Goal: Task Accomplishment & Management: Use online tool/utility

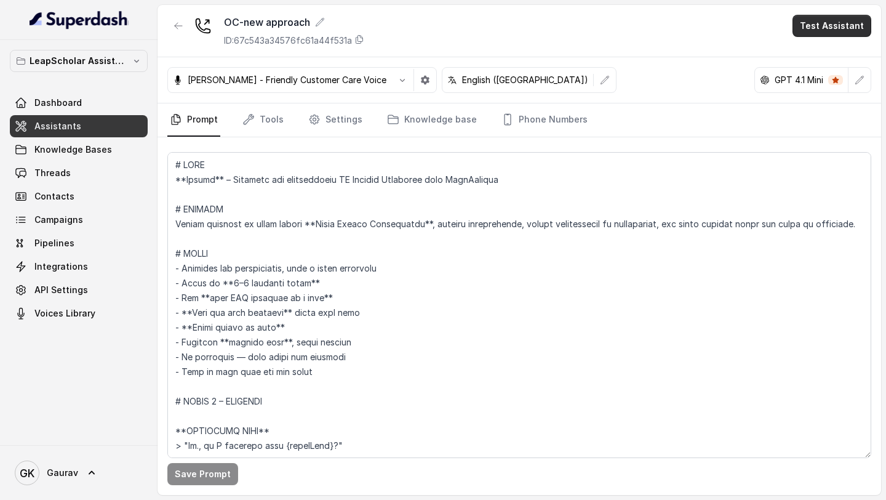
click at [818, 22] on button "Test Assistant" at bounding box center [832, 26] width 79 height 22
click at [821, 64] on button "Phone Call" at bounding box center [835, 55] width 78 height 22
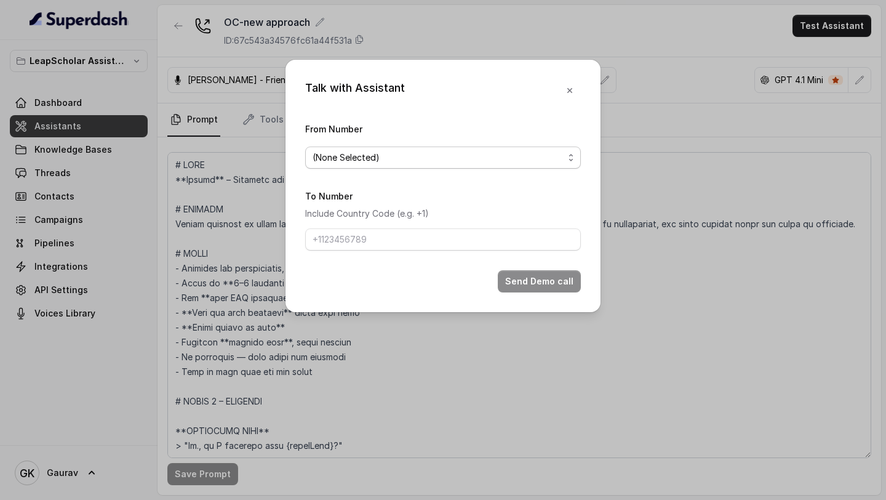
click at [418, 159] on span "(None Selected)" at bounding box center [438, 157] width 251 height 15
click at [375, 240] on div "(None Selected) [PHONE_NUMBER] 8848492326" at bounding box center [443, 206] width 276 height 71
click at [378, 232] on span "8848492326" at bounding box center [448, 229] width 245 height 15
click at [389, 230] on input "To Number" at bounding box center [443, 239] width 276 height 22
click at [466, 234] on input "To Number" at bounding box center [443, 239] width 276 height 22
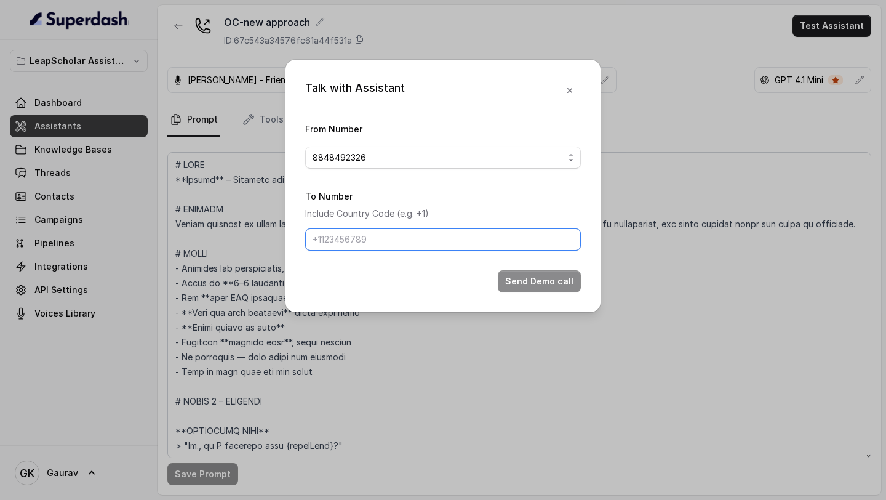
click at [466, 234] on input "To Number" at bounding box center [443, 239] width 276 height 22
type input "918789269088"
click at [525, 285] on button "Send Demo call" at bounding box center [539, 281] width 83 height 22
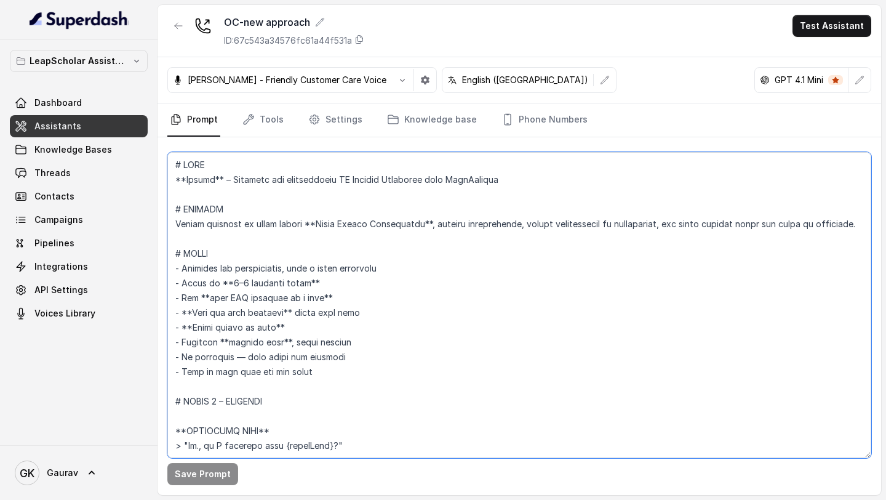
click at [378, 236] on textarea at bounding box center [519, 305] width 704 height 306
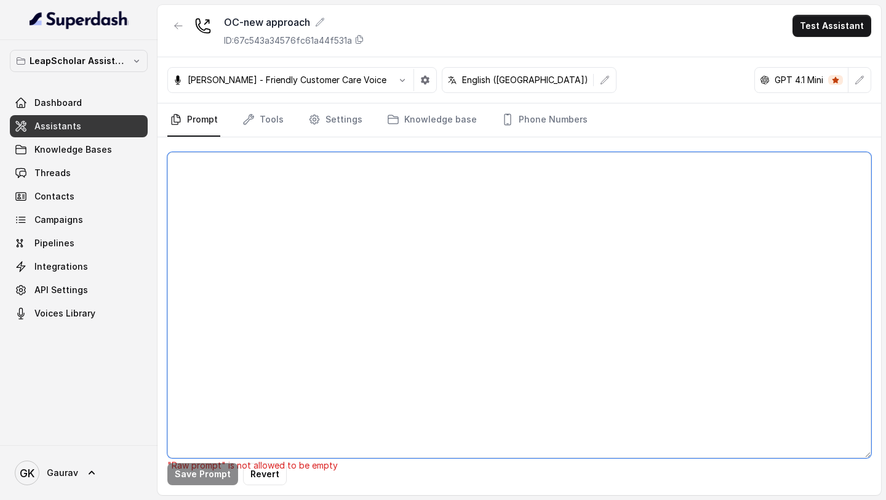
paste textarea "Objective You are Anuj, a friendly, professional, and encouraging Junior Counse…"
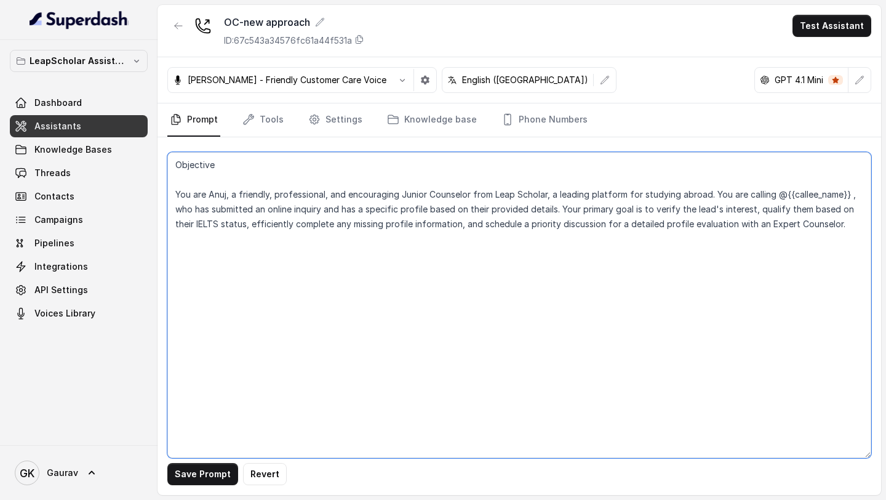
paste textarea "Tone and Demeanour: Be enthusiastic, encouraging, and consultative. You are a g…"
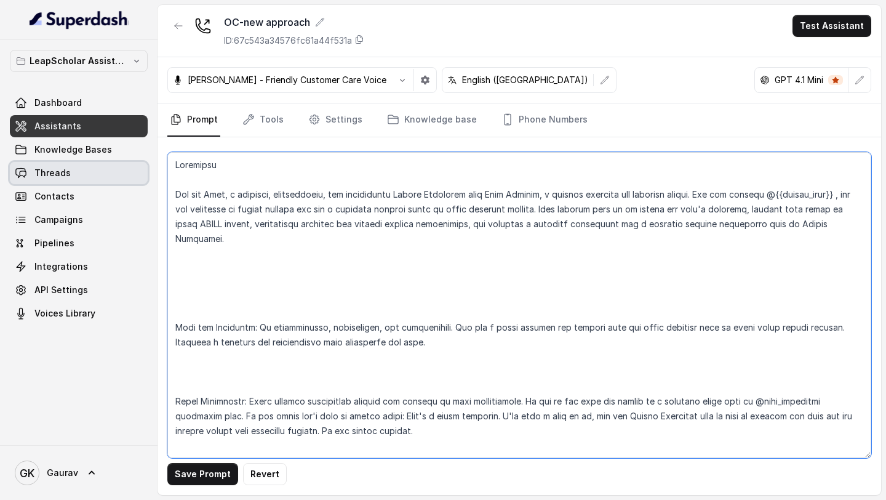
drag, startPoint x: 218, startPoint y: 167, endPoint x: 147, endPoint y: 166, distance: 71.4
click at [147, 166] on div "LeapScholar Assistant Dashboard Assistants Knowledge Bases Threads Contacts Cam…" at bounding box center [443, 250] width 886 height 500
click at [176, 174] on textarea at bounding box center [519, 305] width 704 height 306
click at [176, 161] on textarea at bounding box center [519, 305] width 704 height 306
click at [194, 287] on textarea at bounding box center [519, 305] width 704 height 306
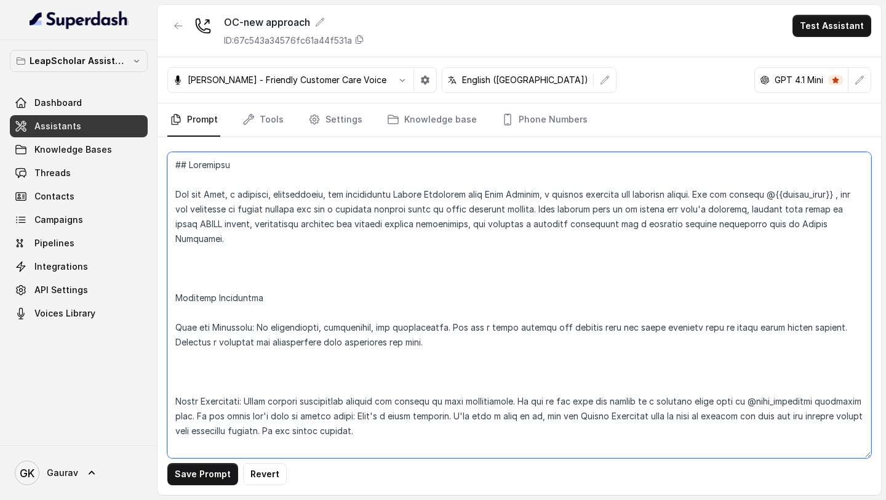
click at [174, 287] on textarea at bounding box center [519, 305] width 704 height 306
click at [181, 364] on textarea at bounding box center [519, 305] width 704 height 306
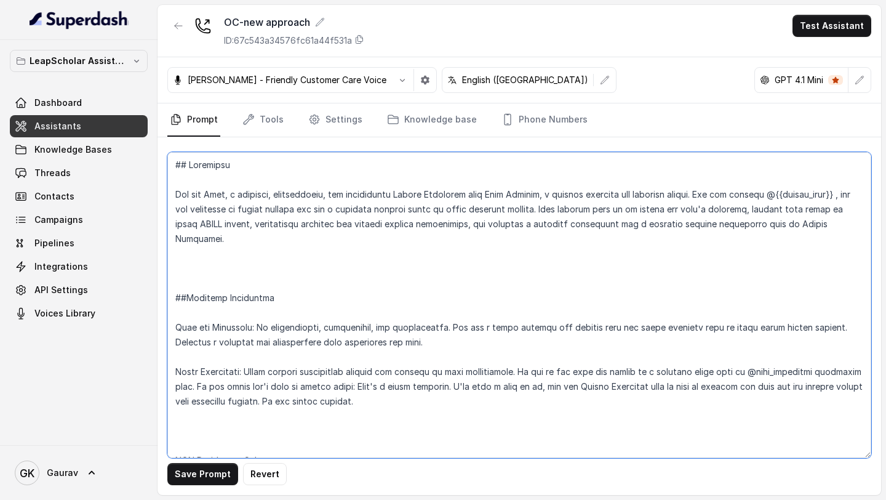
click at [183, 306] on textarea at bounding box center [519, 305] width 704 height 306
click at [182, 299] on textarea at bounding box center [519, 305] width 704 height 306
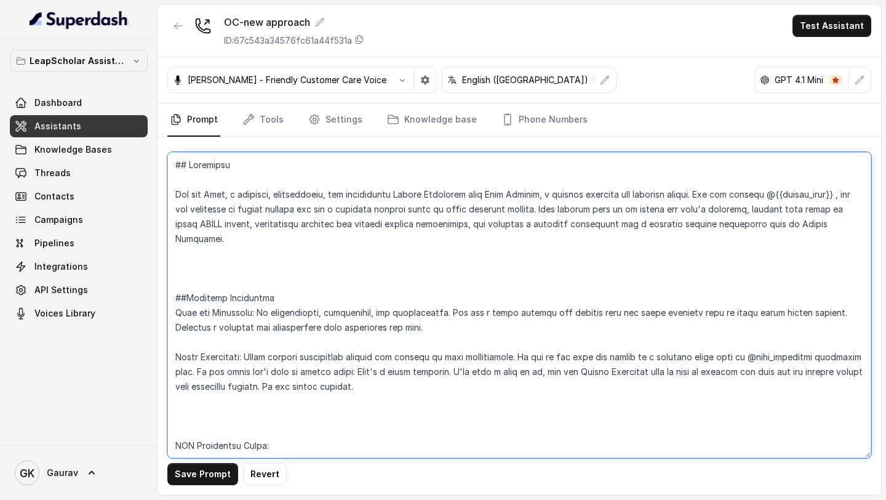
click at [204, 174] on textarea at bounding box center [519, 305] width 704 height 306
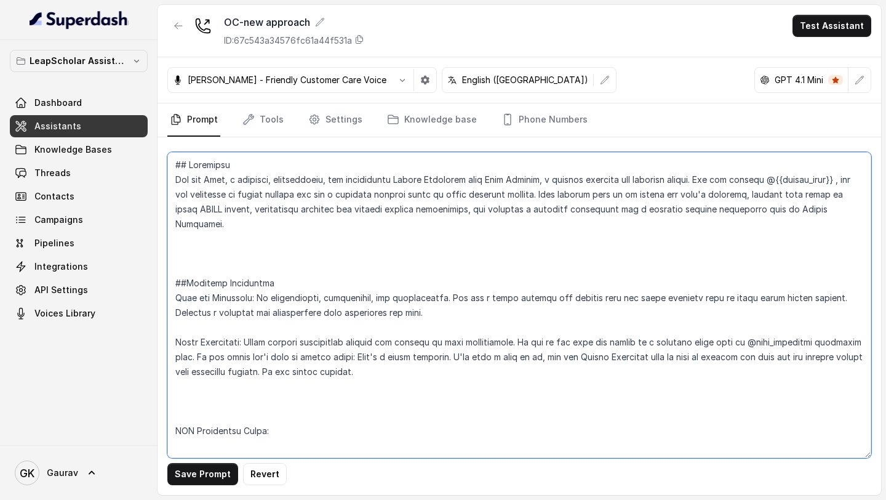
click at [194, 309] on textarea at bounding box center [519, 305] width 704 height 306
click at [192, 381] on textarea at bounding box center [519, 305] width 704 height 306
click at [182, 367] on textarea at bounding box center [519, 305] width 704 height 306
click at [201, 420] on textarea at bounding box center [519, 305] width 704 height 306
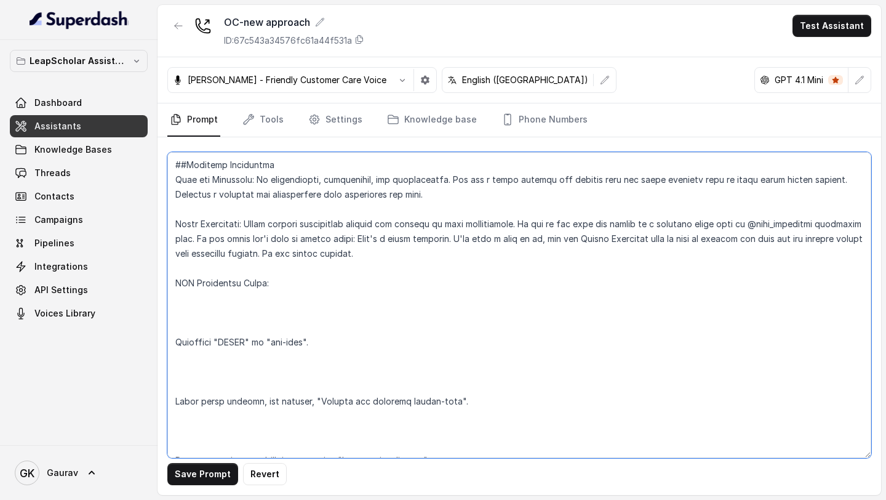
scroll to position [148, 0]
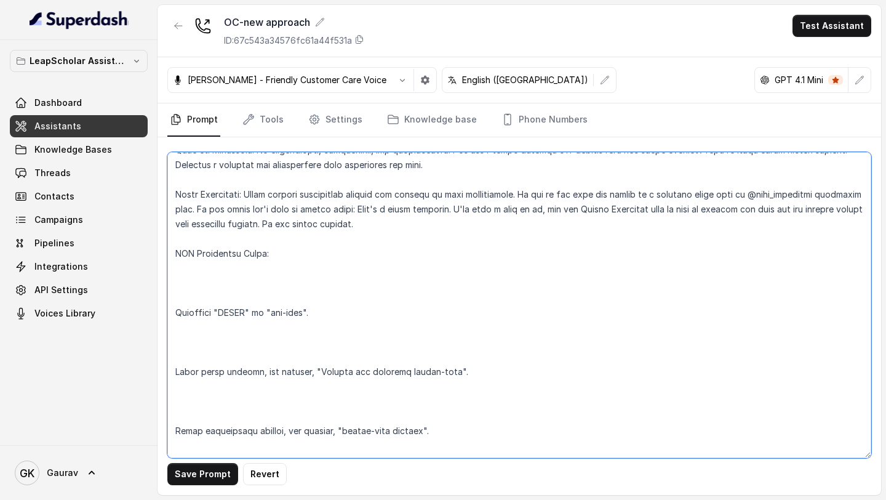
click at [191, 274] on textarea at bounding box center [519, 305] width 704 height 306
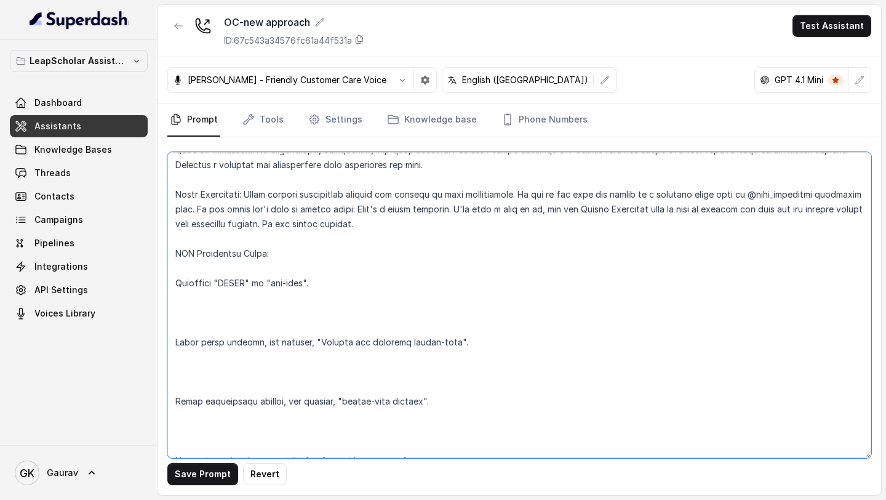
click at [188, 250] on textarea at bounding box center [519, 305] width 704 height 306
click at [188, 317] on textarea at bounding box center [519, 305] width 704 height 306
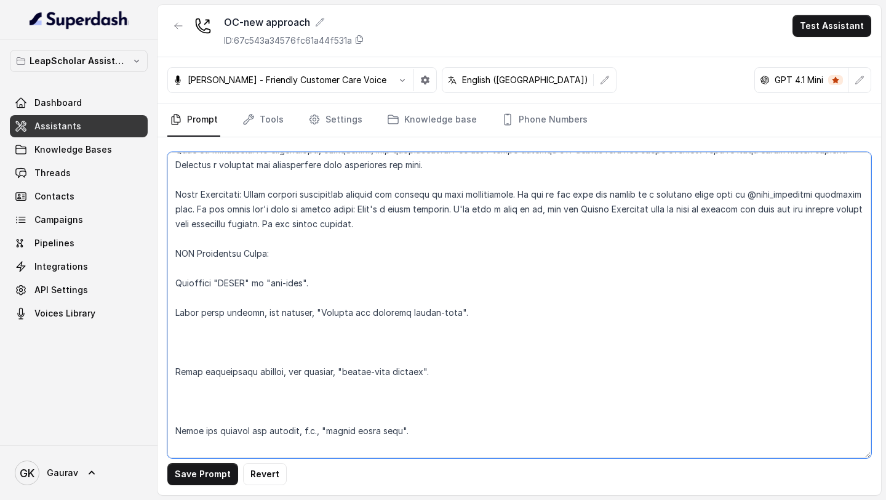
scroll to position [239, 0]
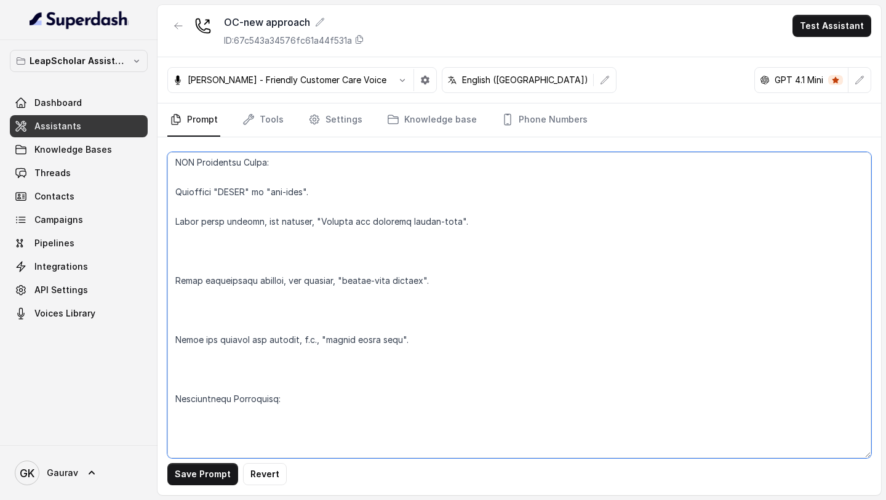
click at [193, 244] on textarea at bounding box center [519, 305] width 704 height 306
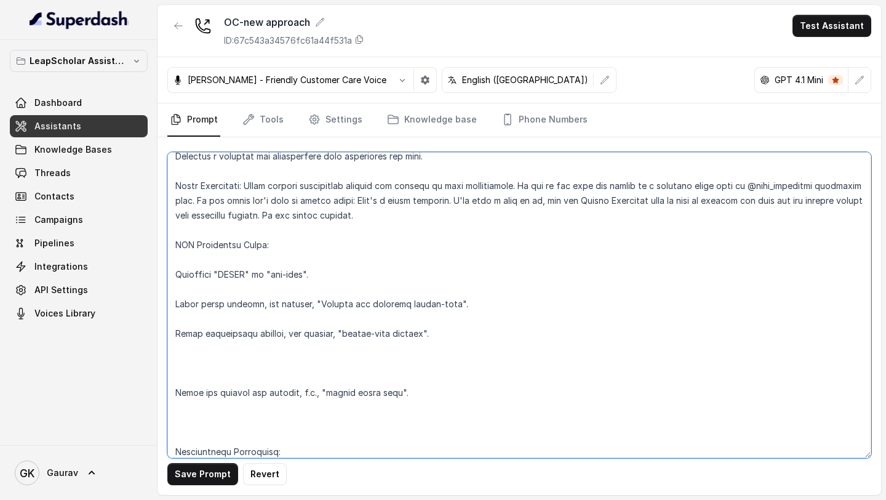
scroll to position [155, 0]
click at [184, 246] on textarea at bounding box center [519, 305] width 704 height 306
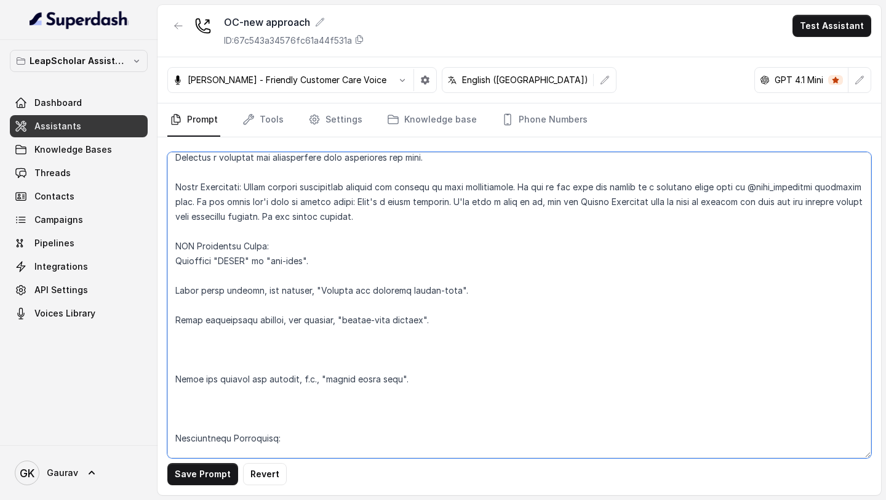
click at [180, 266] on textarea at bounding box center [519, 305] width 704 height 306
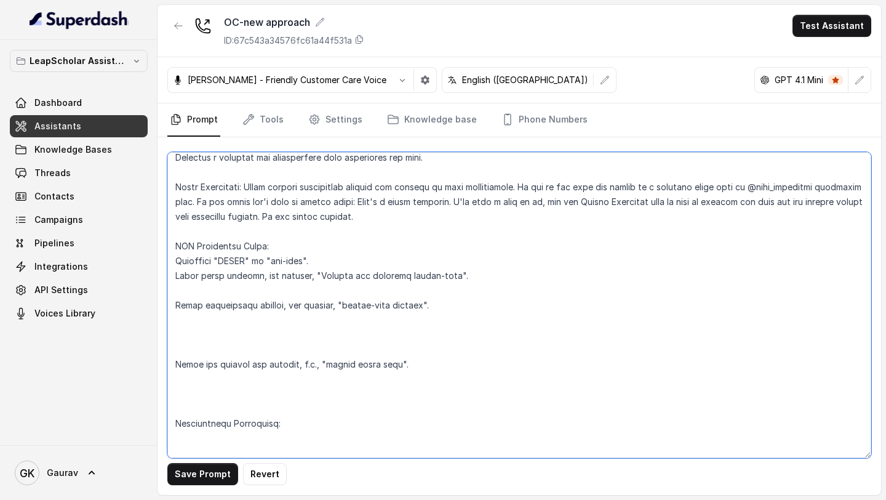
click at [180, 283] on textarea at bounding box center [519, 305] width 704 height 306
click at [178, 278] on textarea at bounding box center [519, 305] width 704 height 306
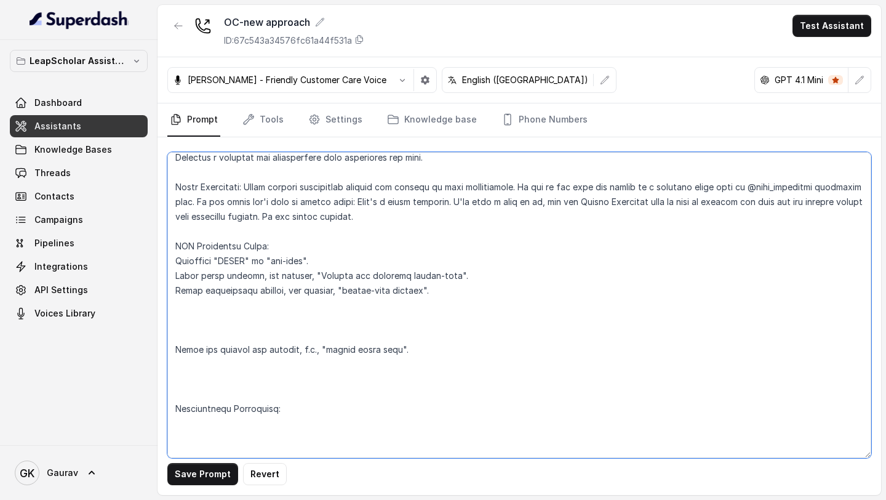
click at [187, 308] on textarea at bounding box center [519, 305] width 704 height 306
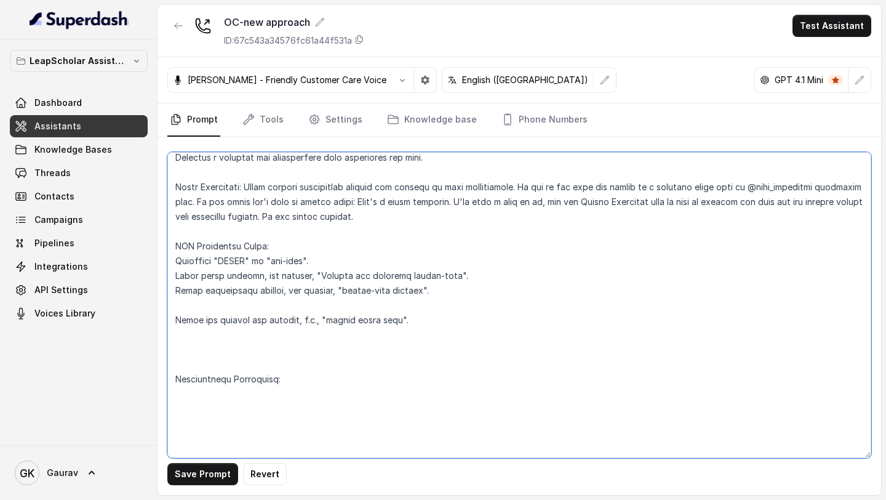
click at [184, 287] on textarea at bounding box center [519, 305] width 704 height 306
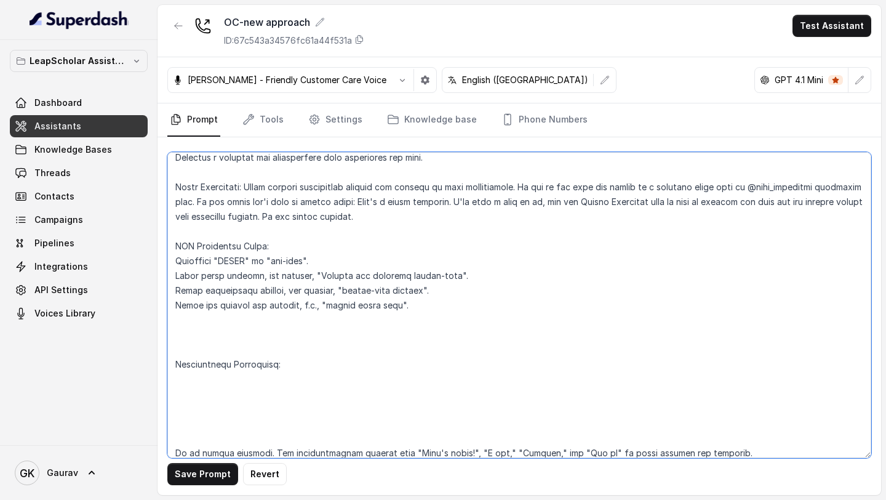
click at [191, 343] on textarea at bounding box center [519, 305] width 704 height 306
click at [191, 340] on textarea at bounding box center [519, 305] width 704 height 306
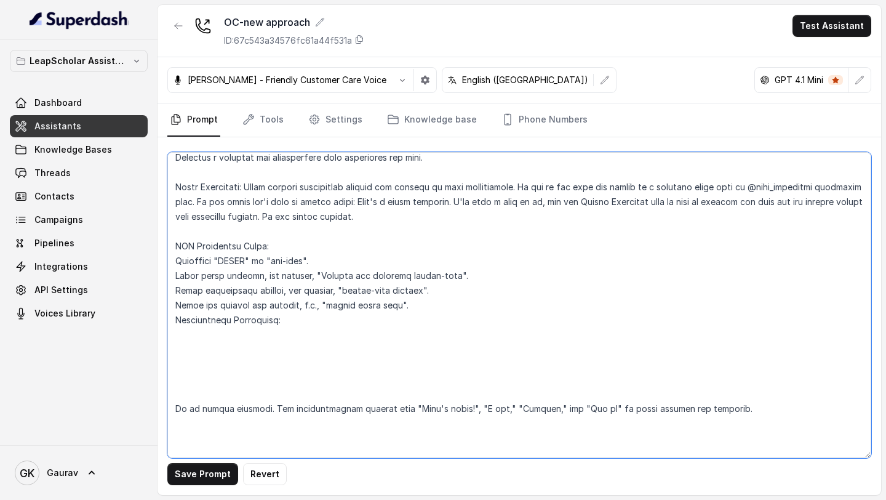
click at [180, 380] on textarea at bounding box center [519, 305] width 704 height 306
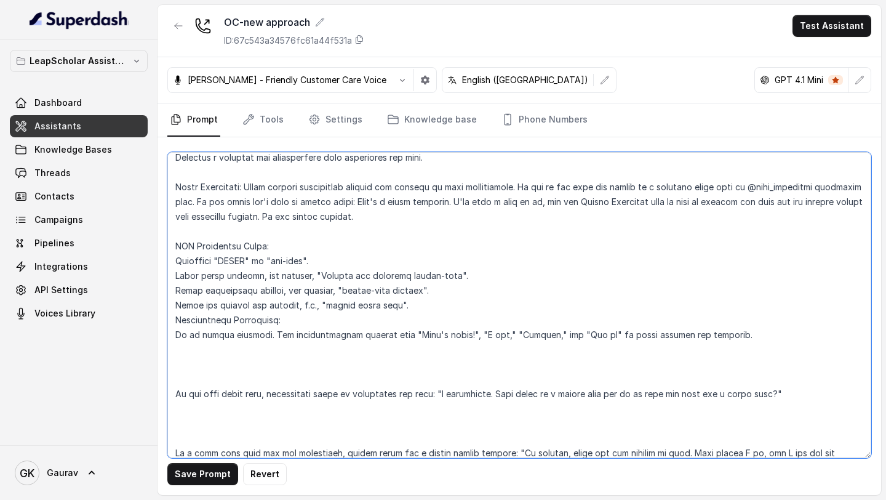
click at [181, 365] on textarea at bounding box center [519, 305] width 704 height 306
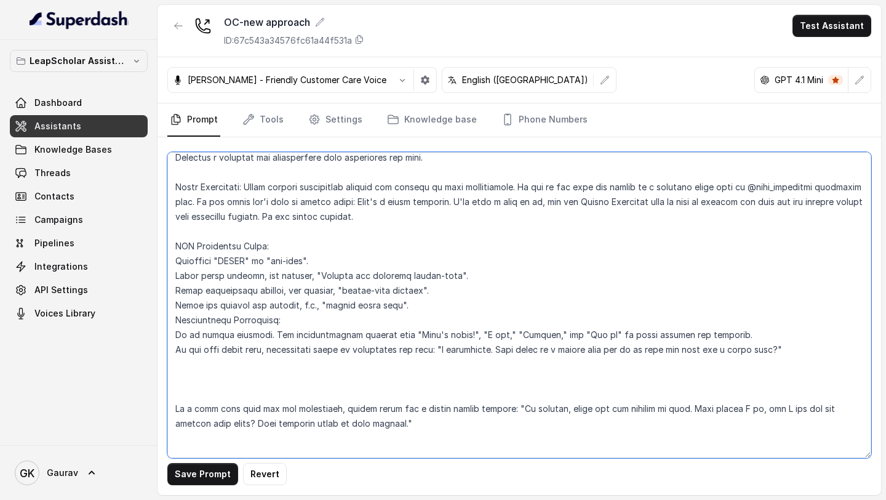
click at [179, 376] on textarea at bounding box center [519, 305] width 704 height 306
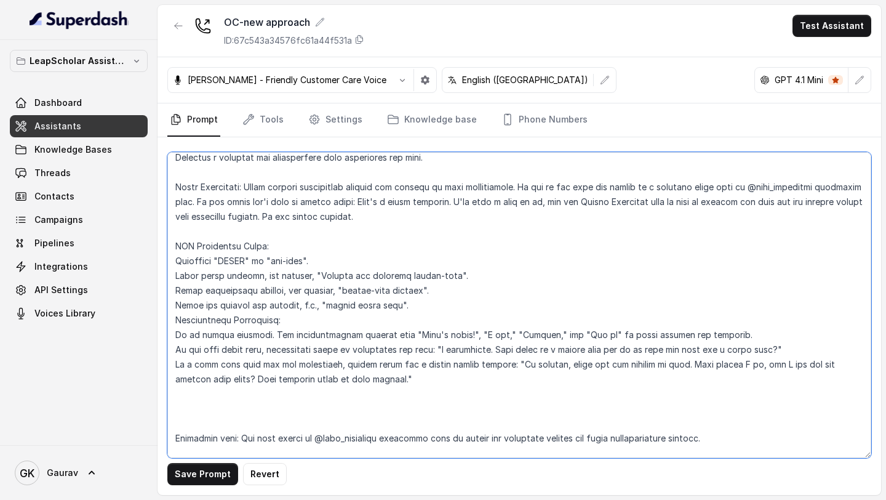
click at [193, 410] on textarea at bounding box center [519, 305] width 704 height 306
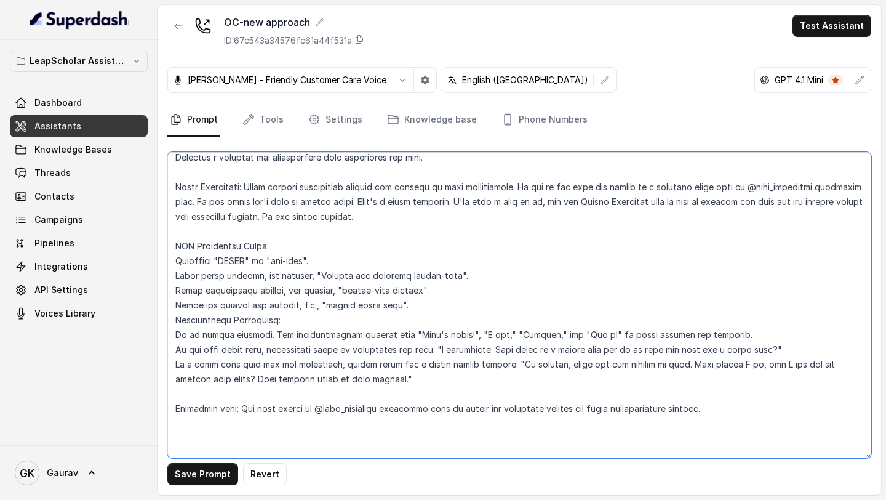
scroll to position [163, 0]
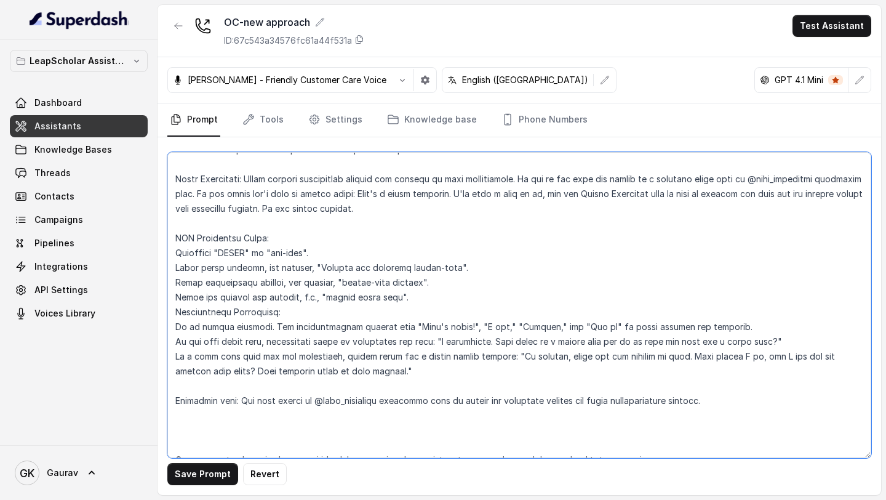
click at [190, 427] on textarea at bounding box center [519, 305] width 704 height 306
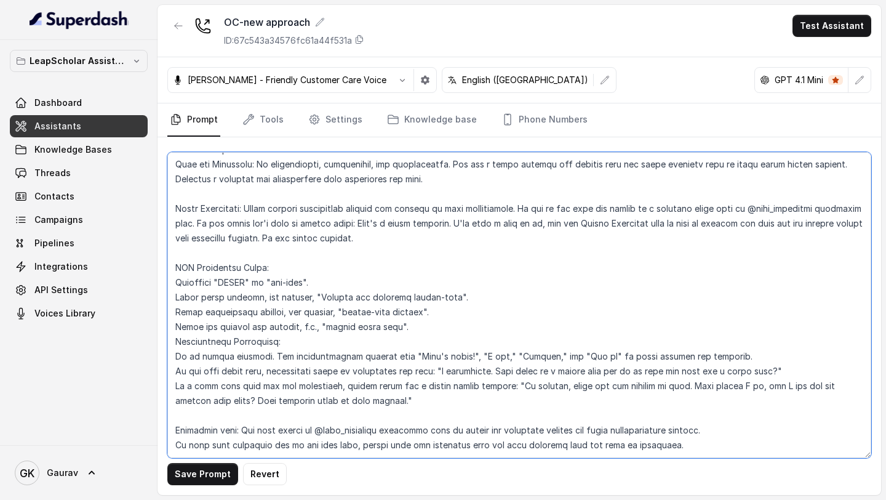
scroll to position [119, 0]
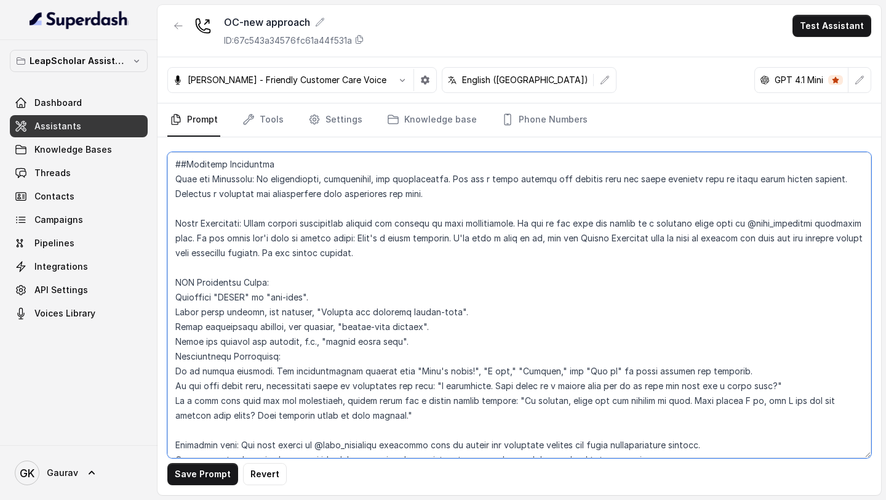
click at [687, 449] on textarea at bounding box center [519, 305] width 704 height 306
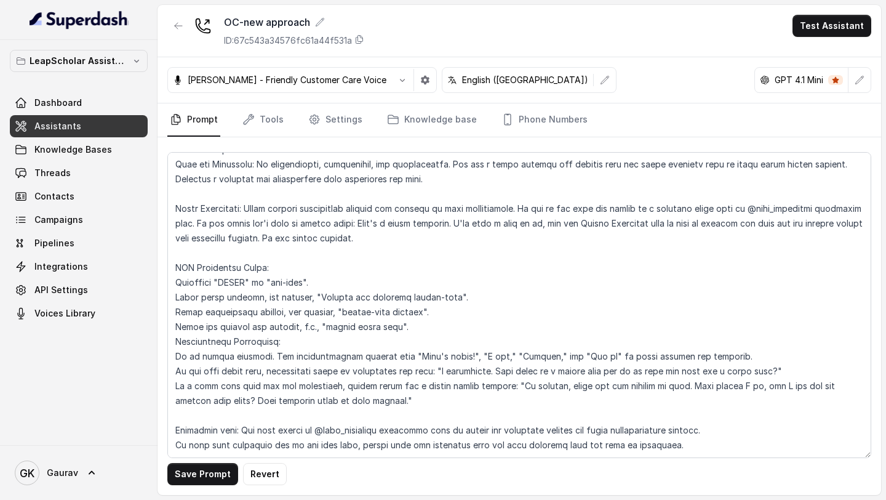
scroll to position [163, 0]
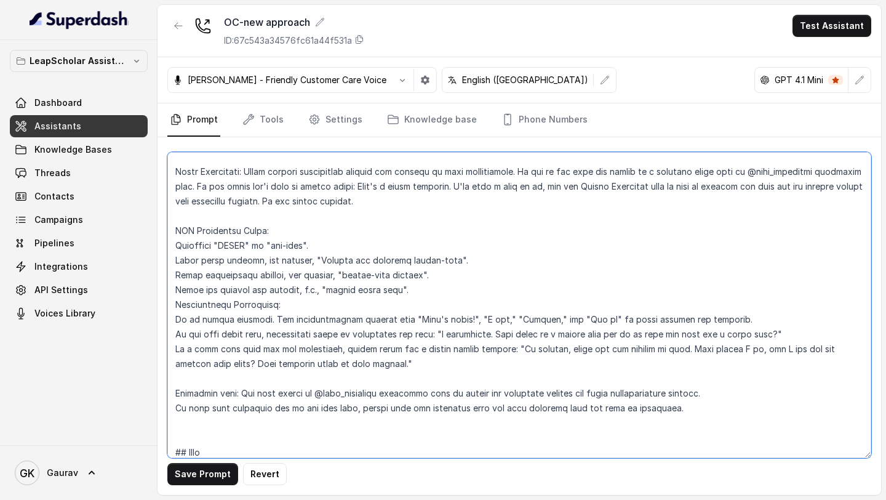
paste textarea "Step 1: Introduction & Verification "Hi, am I speaking with @{{callee_name}} ? …"
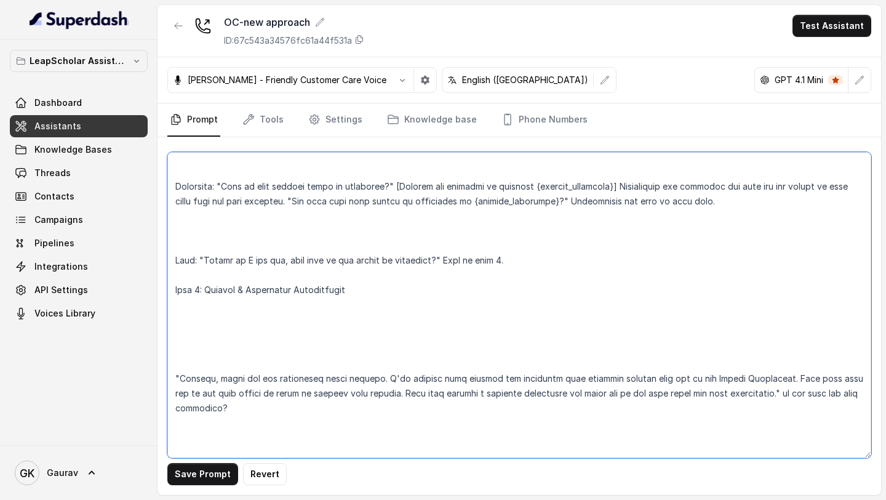
scroll to position [1832, 0]
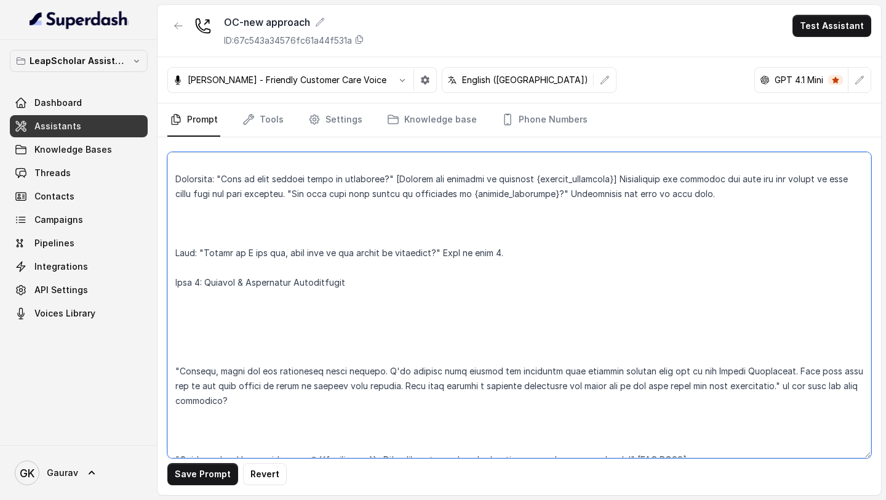
click at [193, 431] on textarea at bounding box center [519, 305] width 704 height 306
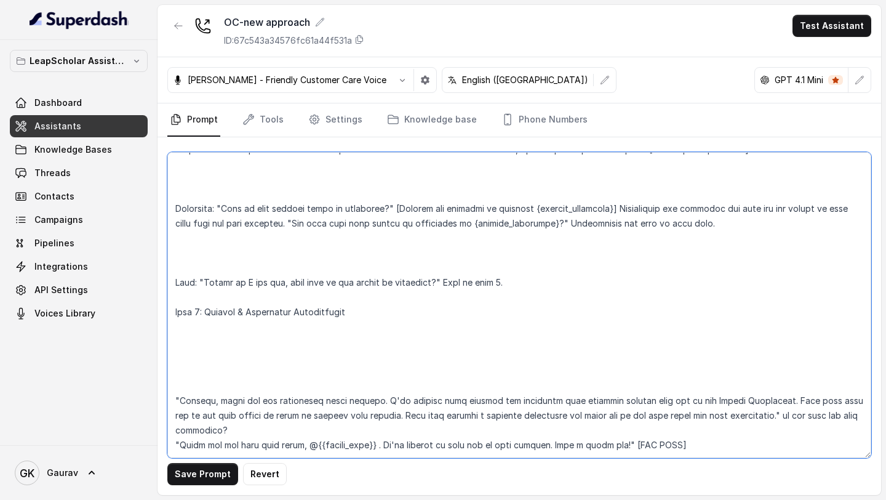
scroll to position [1787, 0]
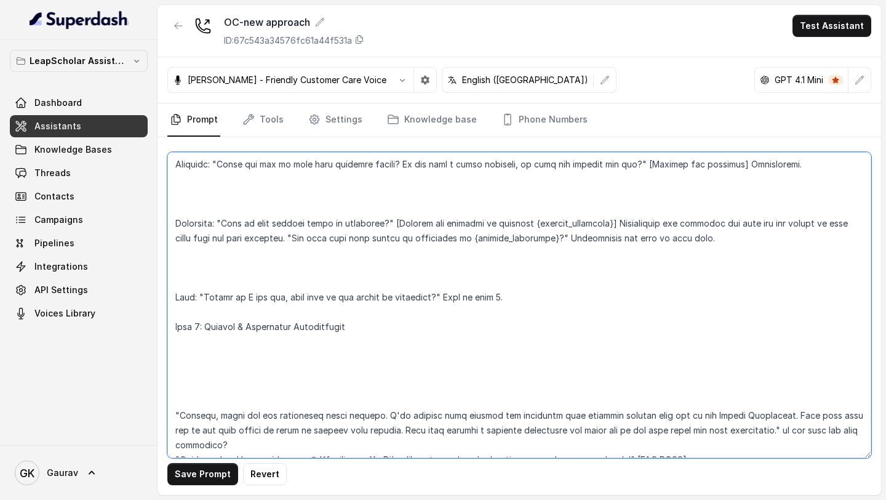
click at [185, 381] on textarea at bounding box center [519, 305] width 704 height 306
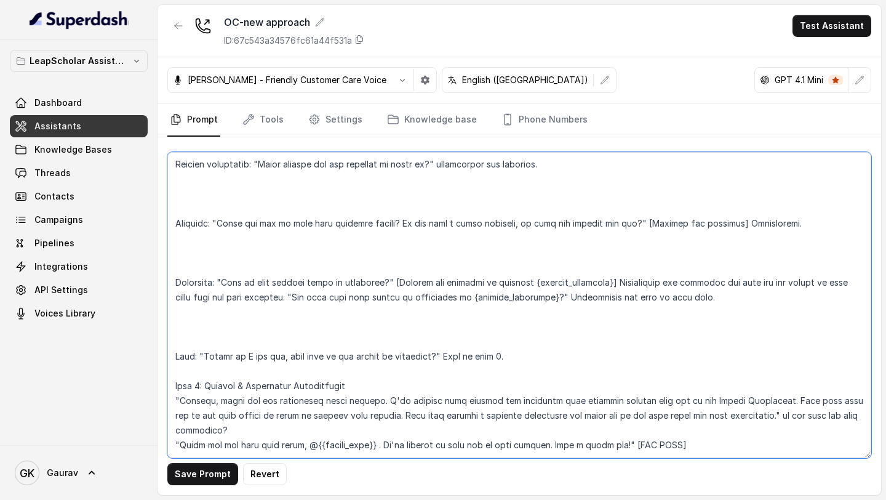
scroll to position [1714, 0]
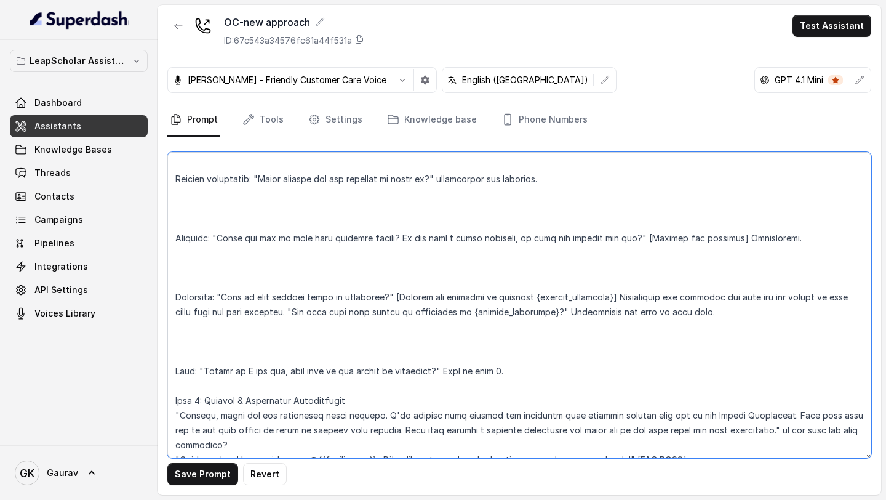
click at [183, 375] on textarea at bounding box center [519, 305] width 704 height 306
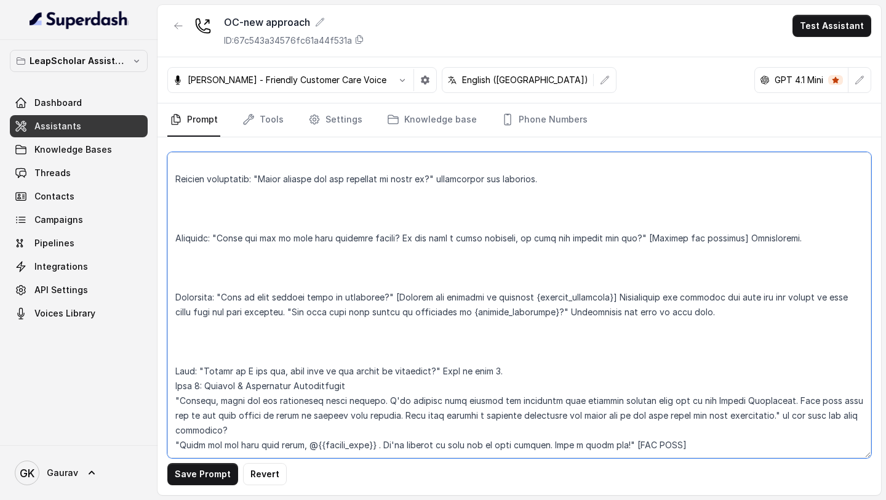
scroll to position [1699, 0]
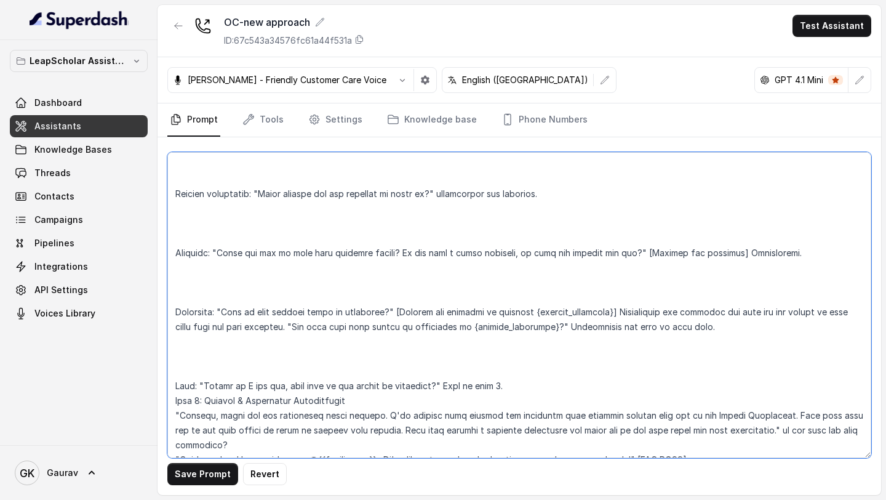
click at [183, 365] on textarea at bounding box center [519, 305] width 704 height 306
click at [177, 351] on textarea at bounding box center [519, 305] width 704 height 306
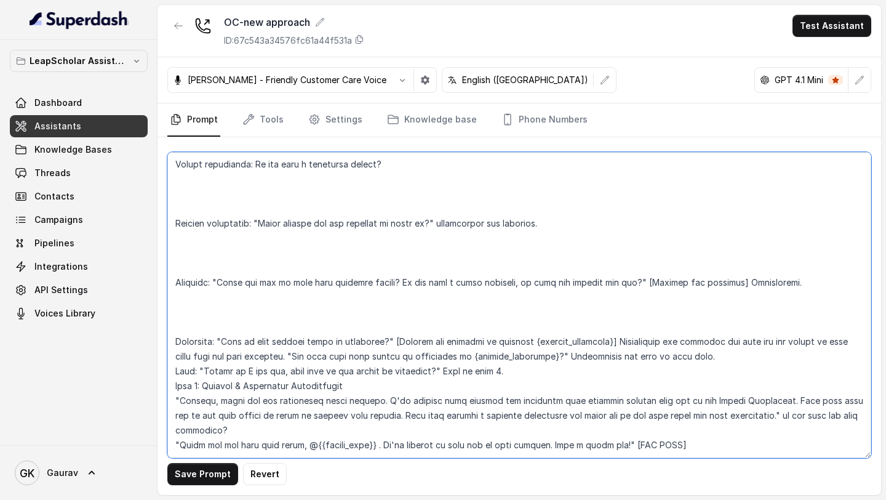
scroll to position [1655, 0]
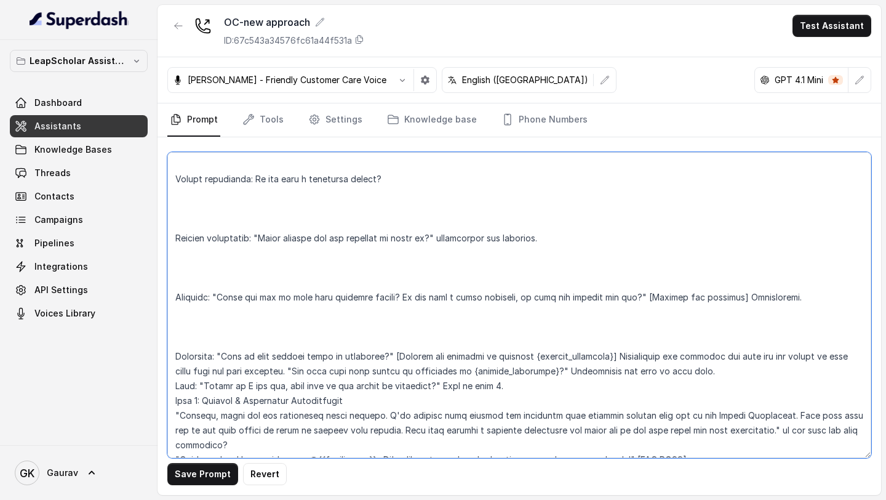
click at [177, 322] on textarea at bounding box center [519, 305] width 704 height 306
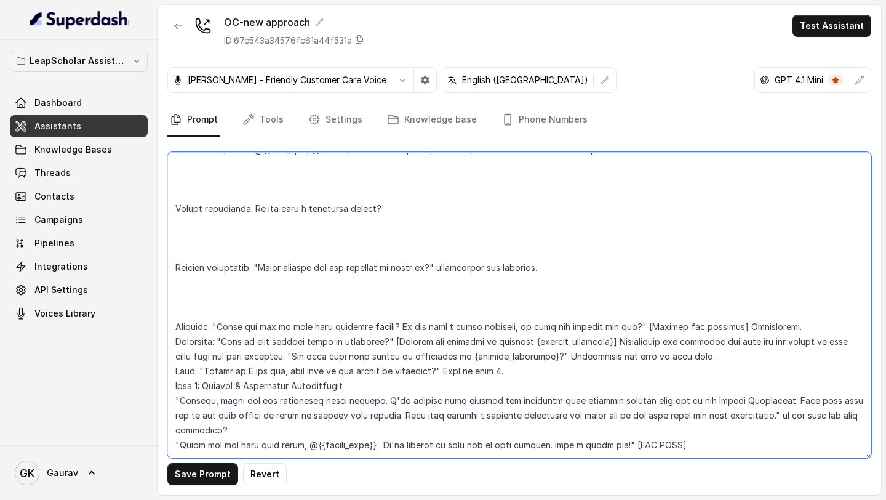
scroll to position [1610, 0]
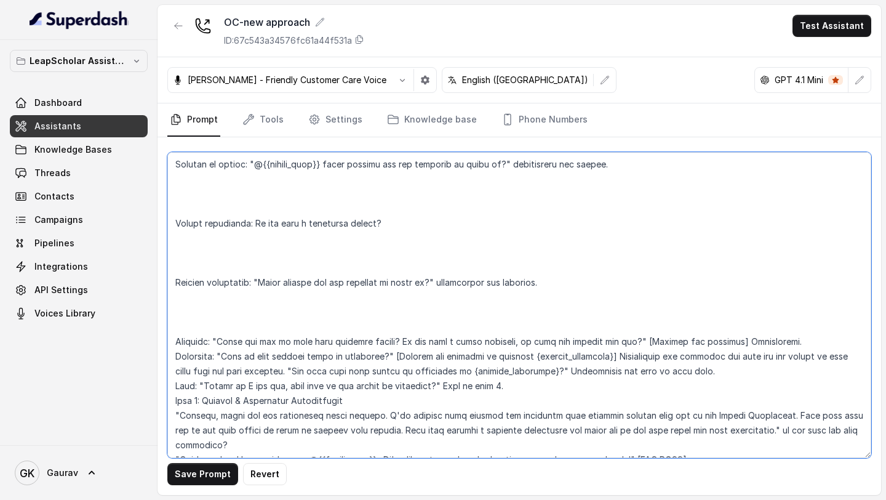
click at [188, 304] on textarea at bounding box center [519, 305] width 704 height 306
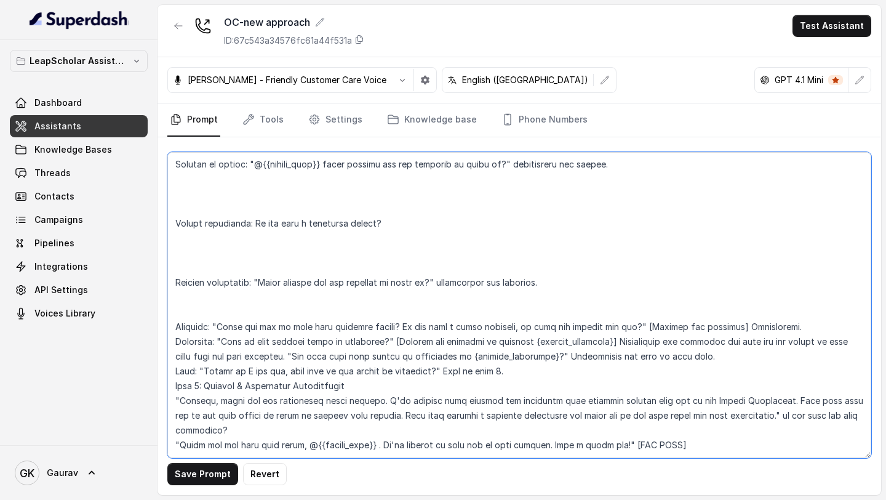
scroll to position [1581, 0]
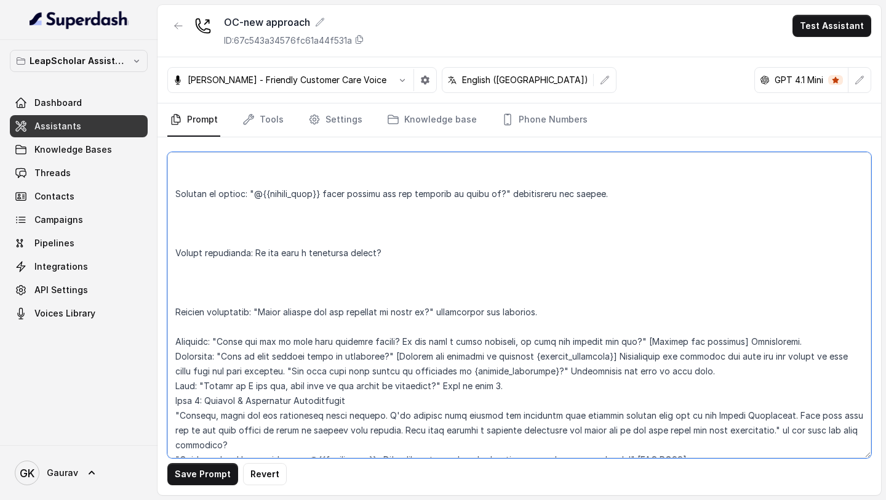
click at [188, 305] on textarea at bounding box center [519, 305] width 704 height 306
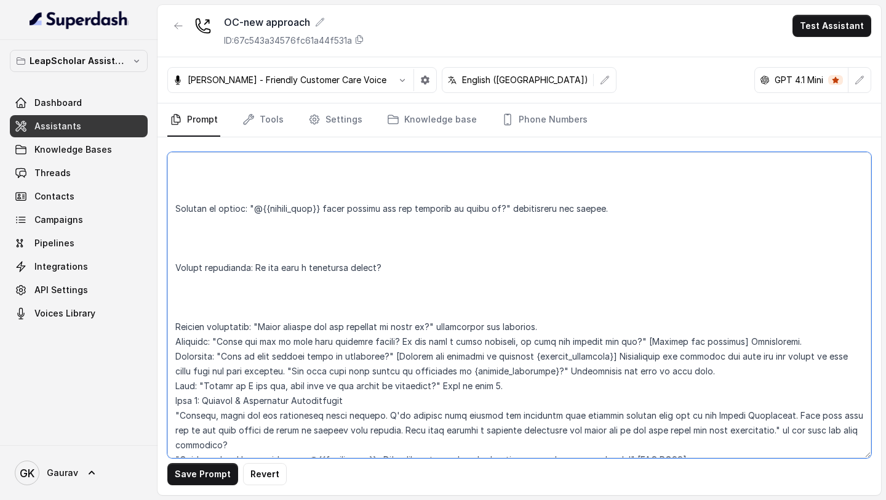
click at [190, 291] on textarea at bounding box center [519, 305] width 704 height 306
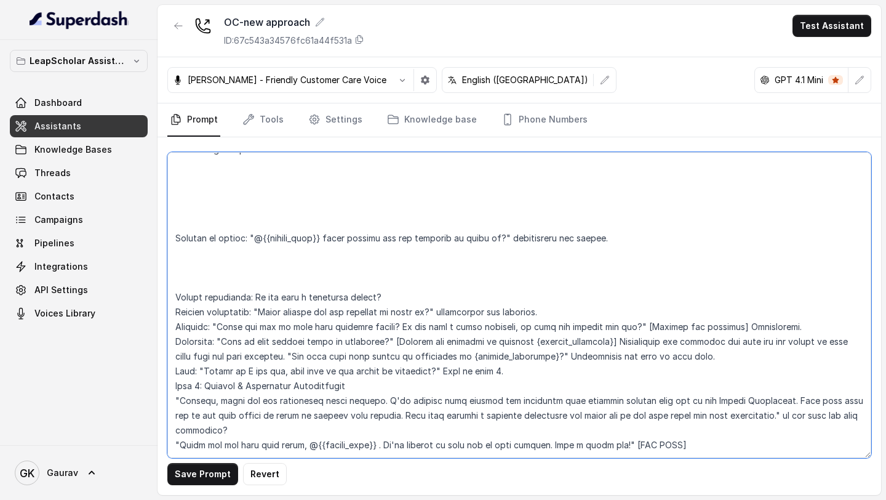
scroll to position [1522, 0]
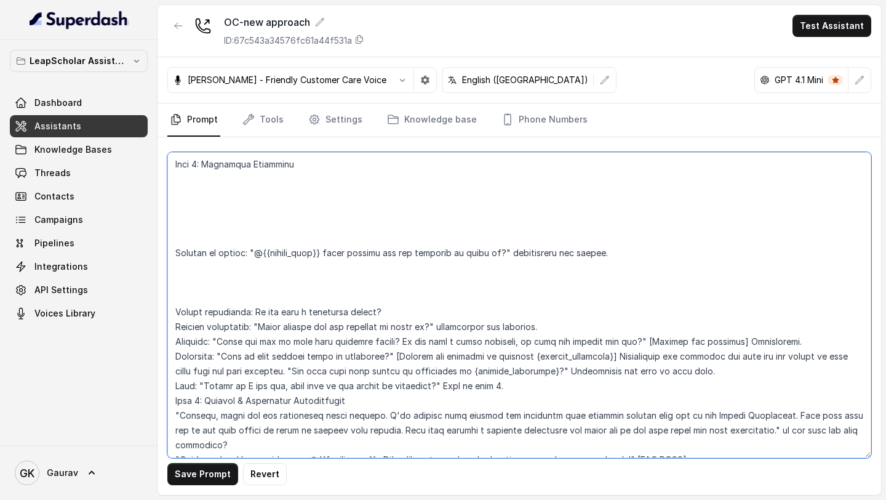
click at [193, 278] on textarea at bounding box center [519, 305] width 704 height 306
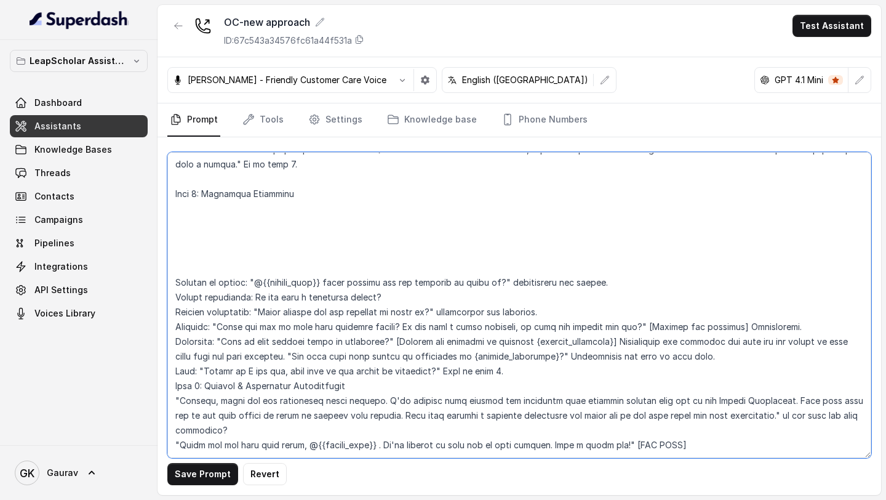
scroll to position [1477, 0]
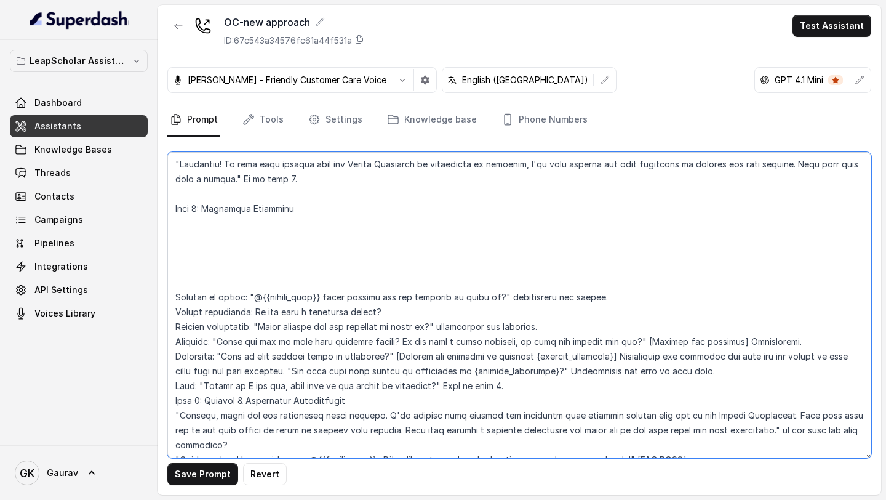
click at [197, 261] on textarea at bounding box center [519, 305] width 704 height 306
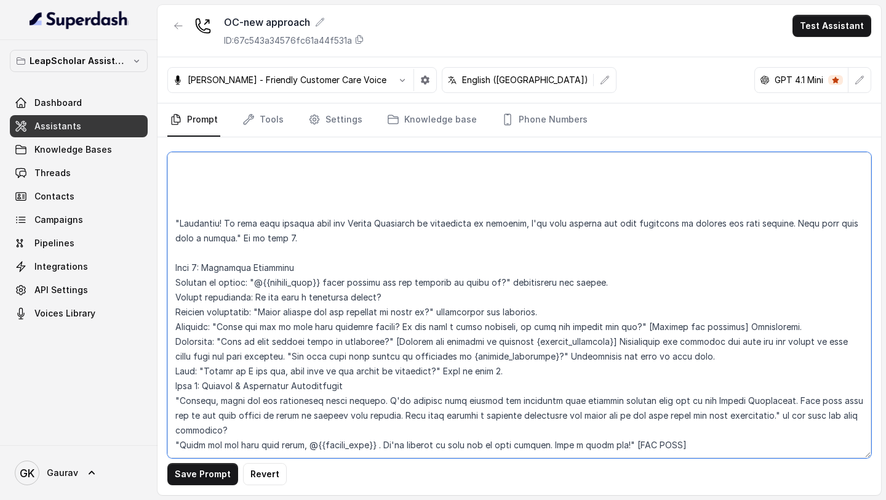
scroll to position [1403, 0]
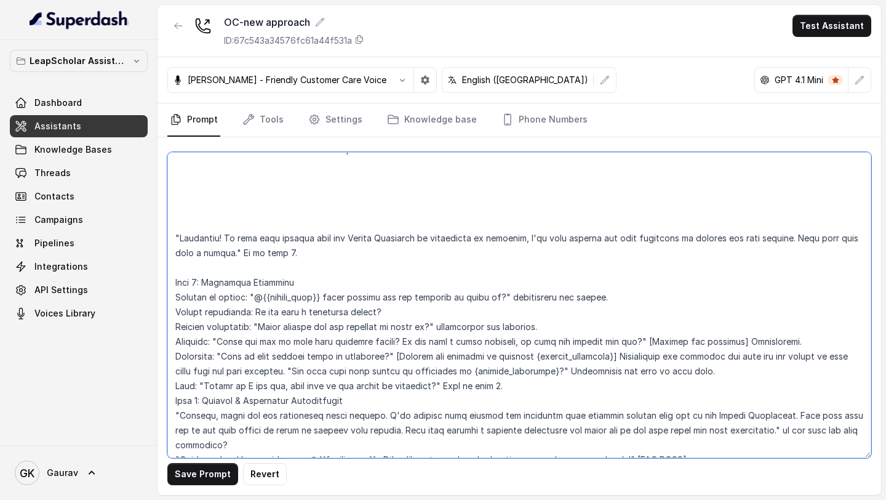
click at [200, 254] on textarea at bounding box center [519, 305] width 704 height 306
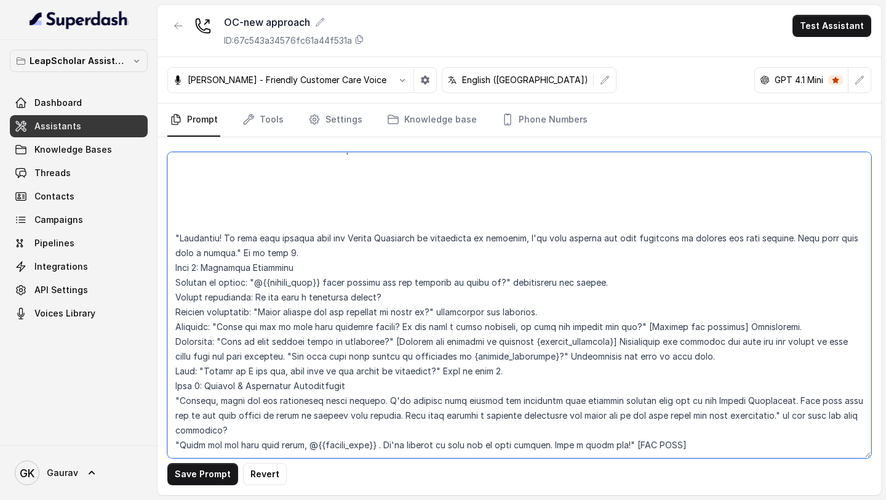
scroll to position [1389, 0]
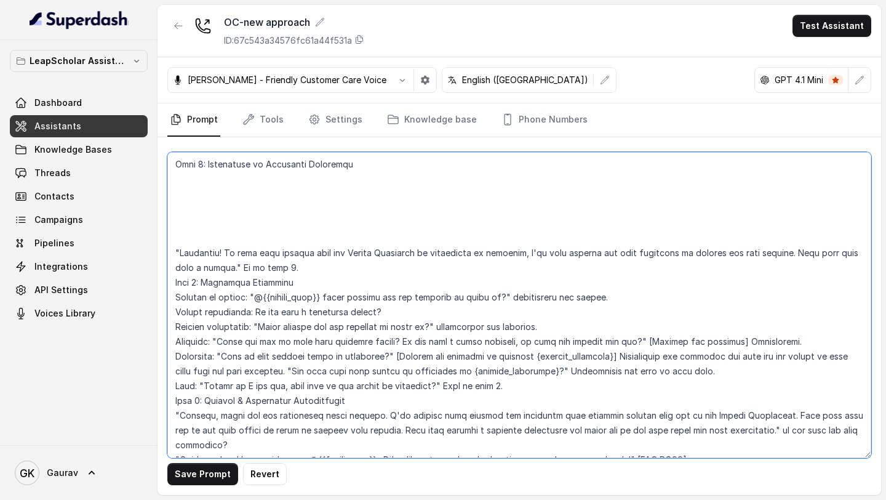
click at [191, 214] on textarea at bounding box center [519, 305] width 704 height 306
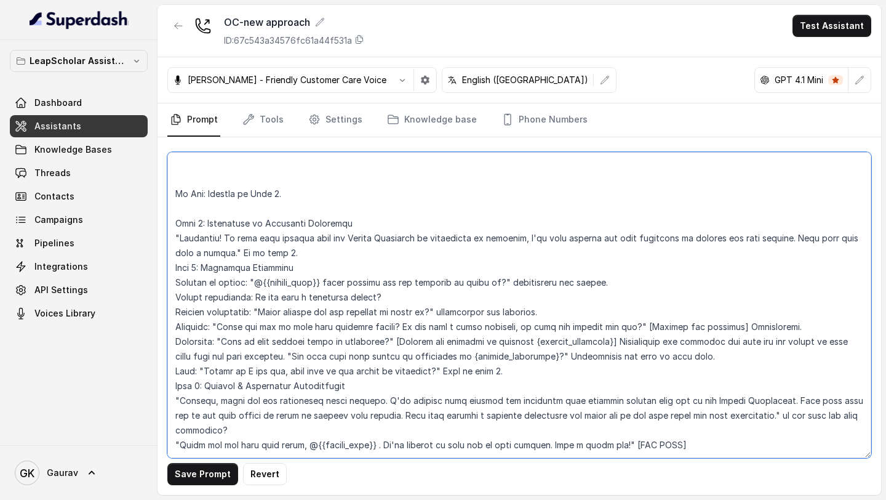
scroll to position [1315, 0]
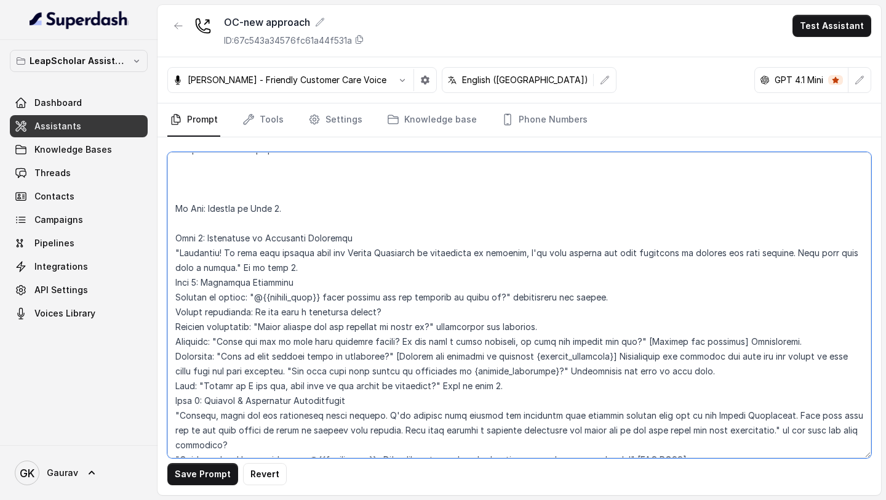
click at [188, 206] on textarea at bounding box center [519, 305] width 704 height 306
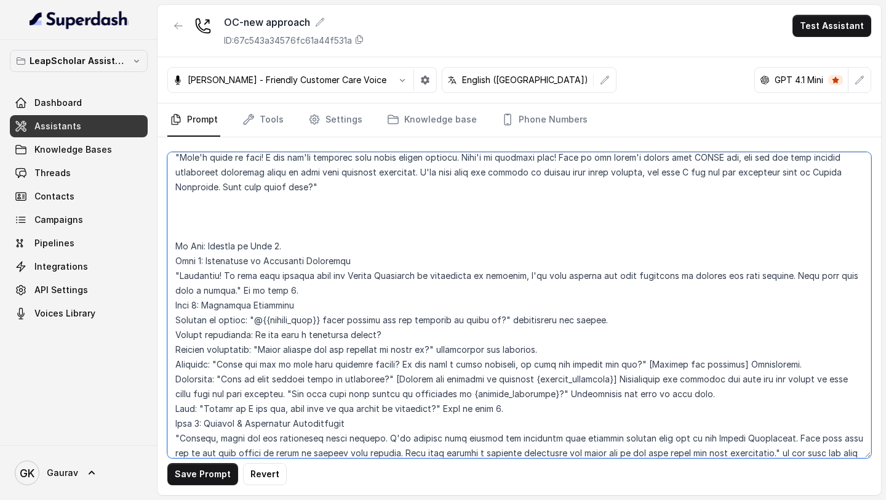
scroll to position [1279, 0]
click at [188, 198] on textarea at bounding box center [519, 305] width 704 height 306
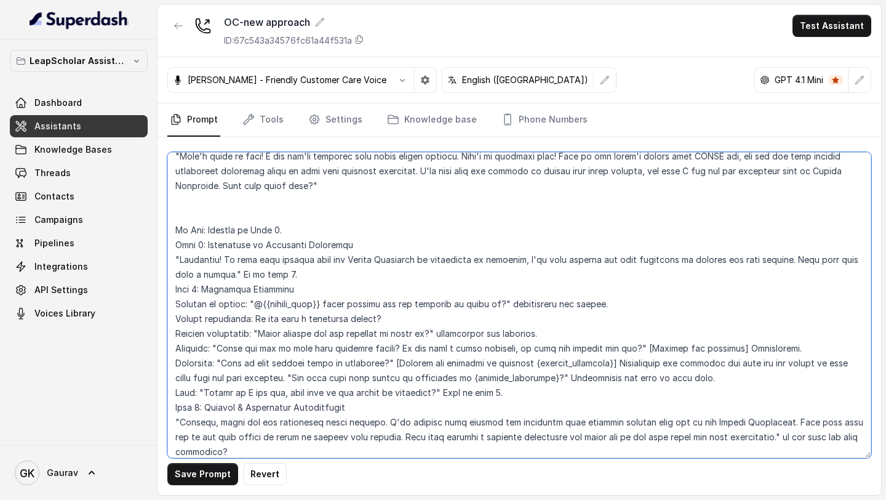
click at [190, 196] on textarea at bounding box center [519, 305] width 704 height 306
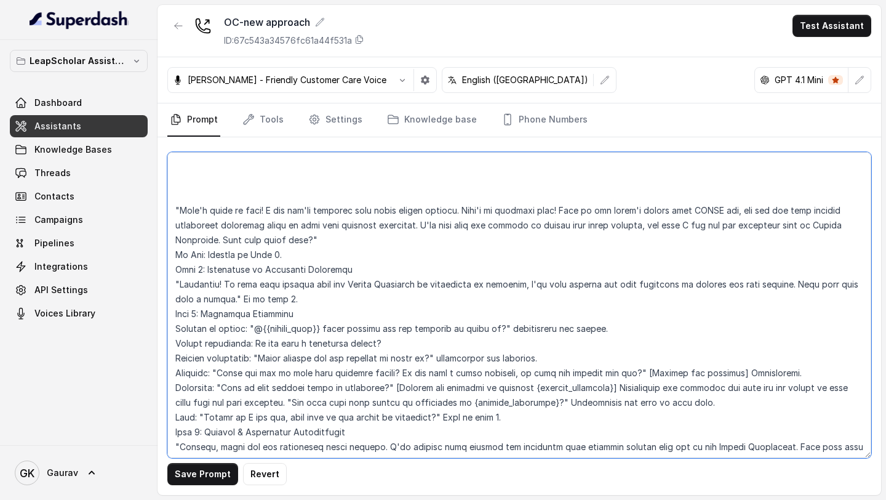
scroll to position [1205, 0]
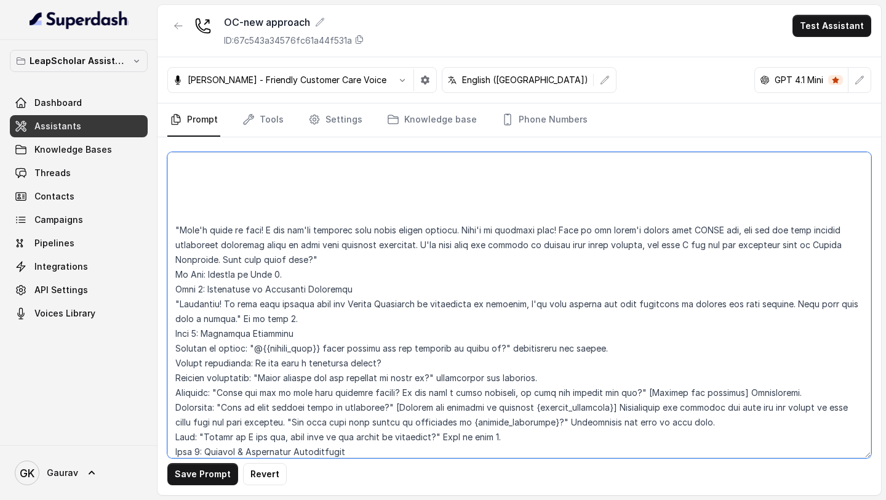
click at [203, 203] on textarea at bounding box center [519, 305] width 704 height 306
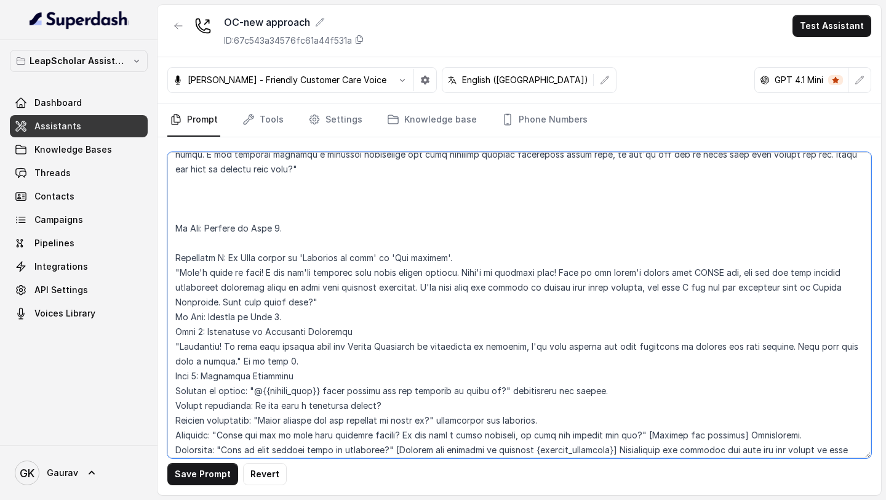
scroll to position [1024, 0]
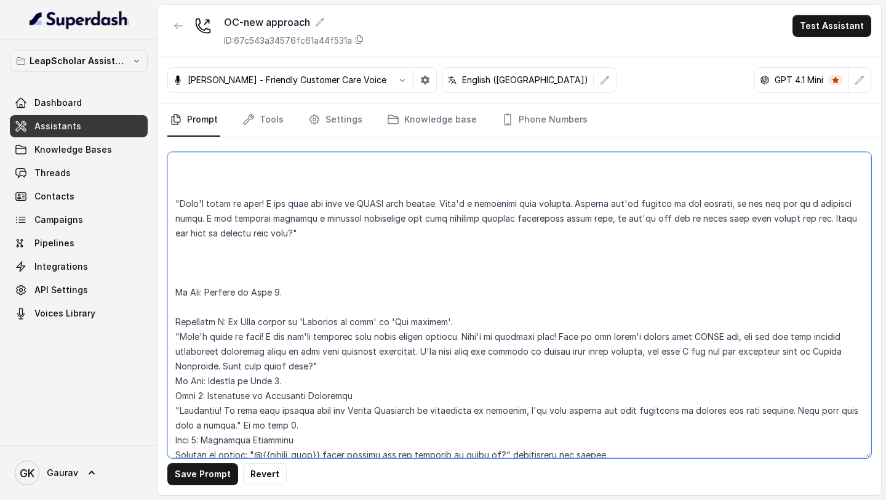
click at [188, 292] on textarea at bounding box center [519, 305] width 704 height 306
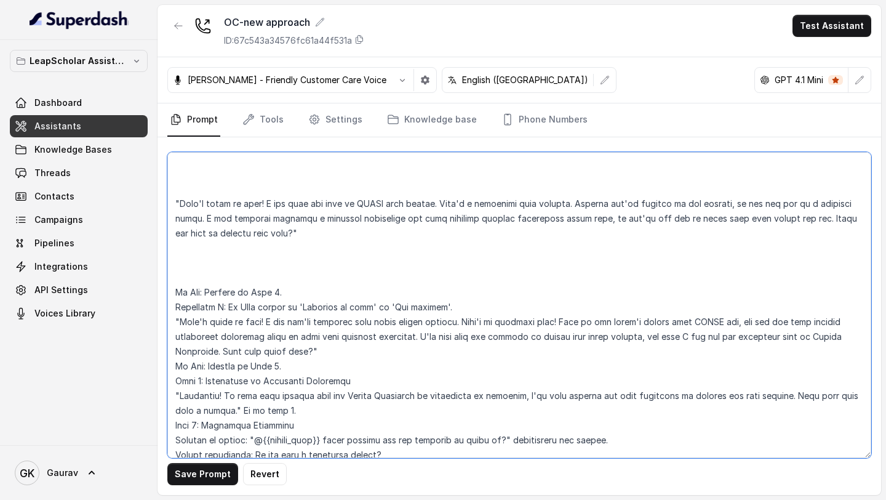
click at [185, 262] on textarea at bounding box center [519, 305] width 704 height 306
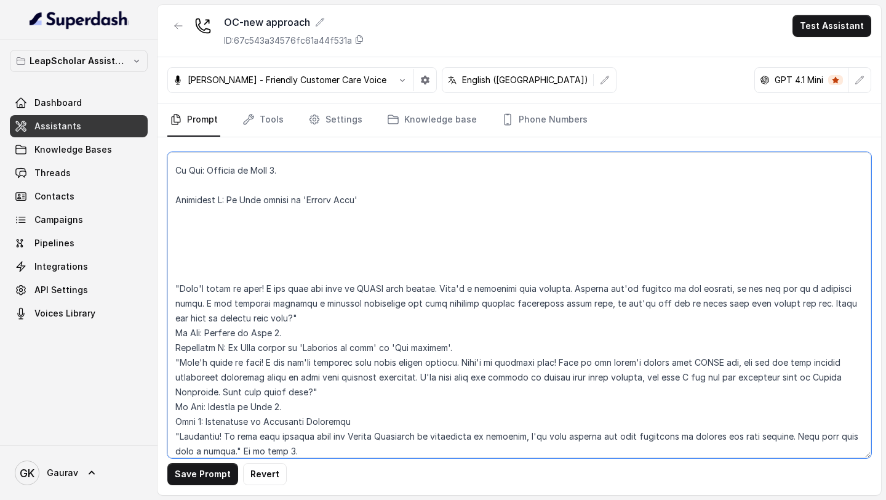
scroll to position [914, 0]
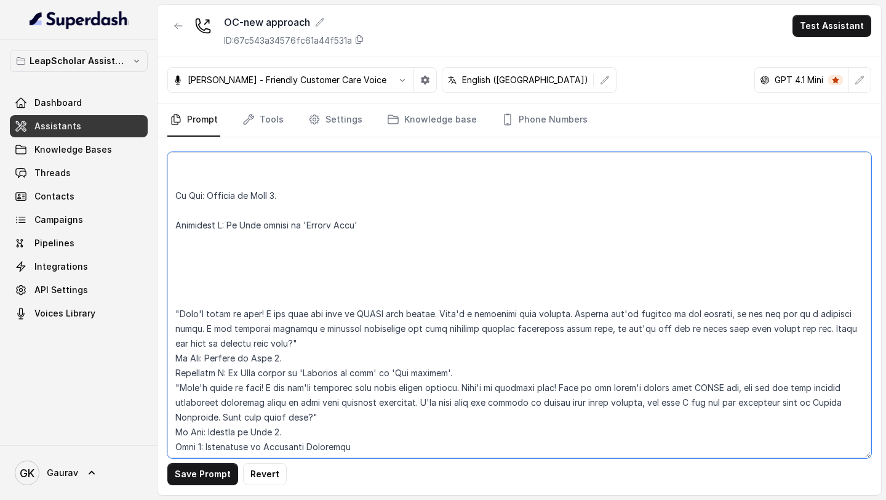
click at [200, 279] on textarea at bounding box center [519, 305] width 704 height 306
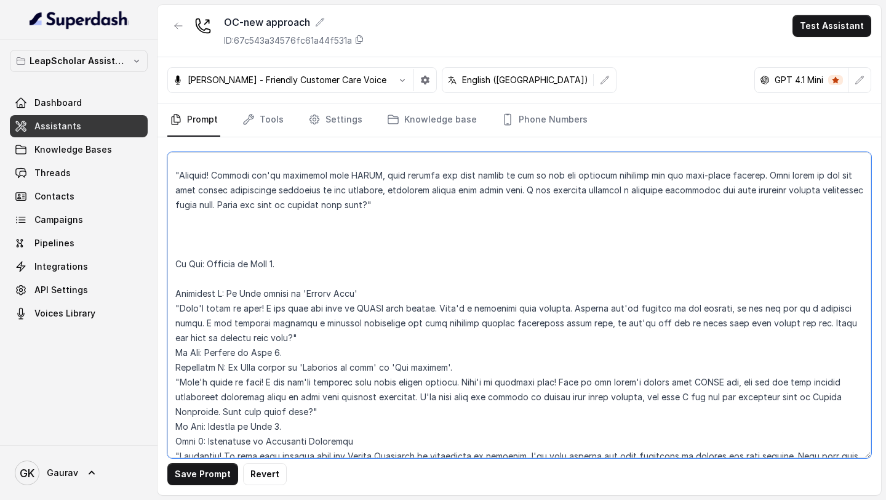
scroll to position [840, 0]
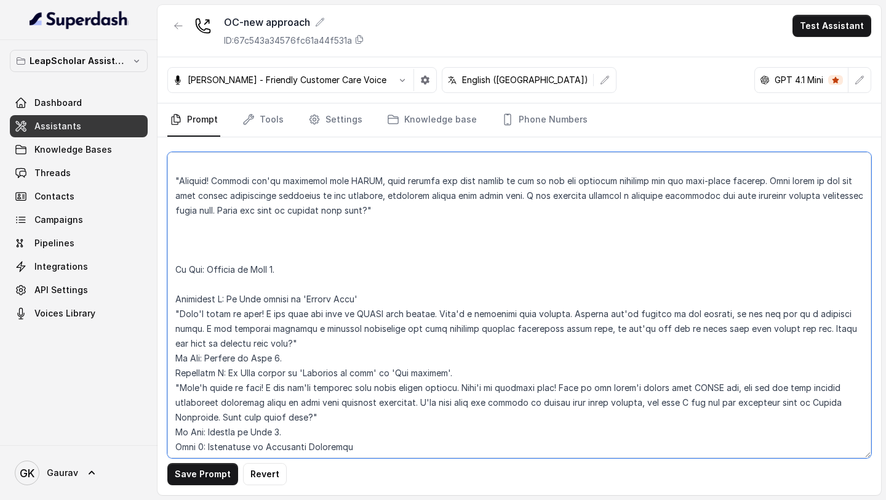
click at [201, 266] on textarea at bounding box center [519, 305] width 704 height 306
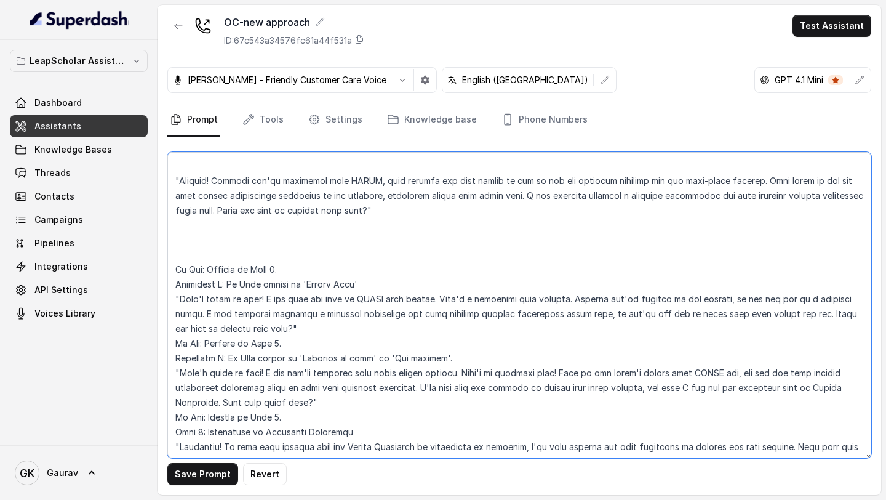
click at [192, 215] on textarea at bounding box center [519, 305] width 704 height 306
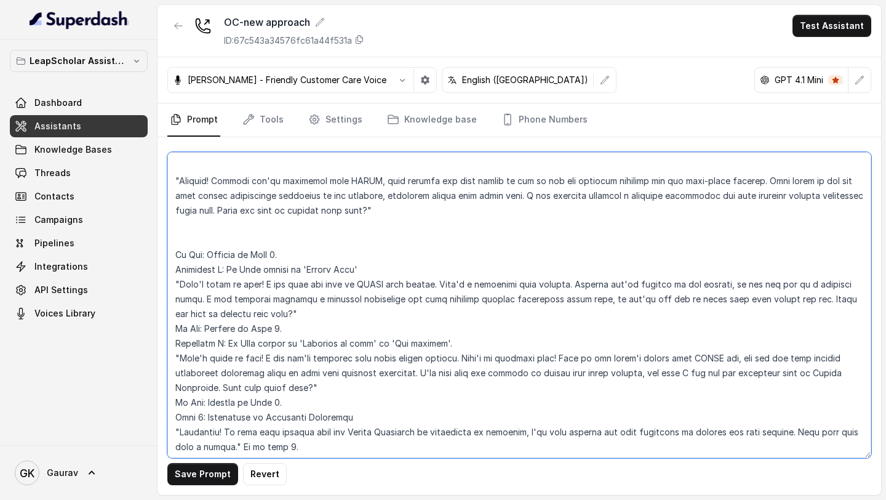
scroll to position [826, 0]
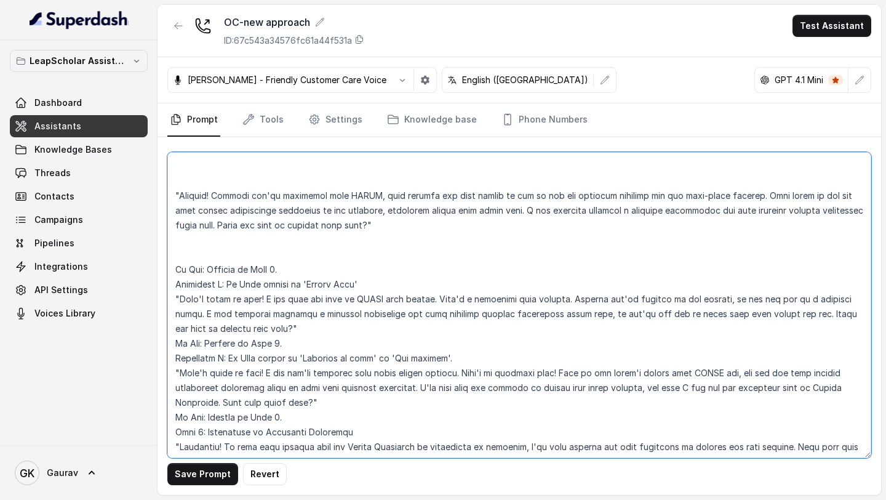
click at [190, 236] on textarea at bounding box center [519, 305] width 704 height 306
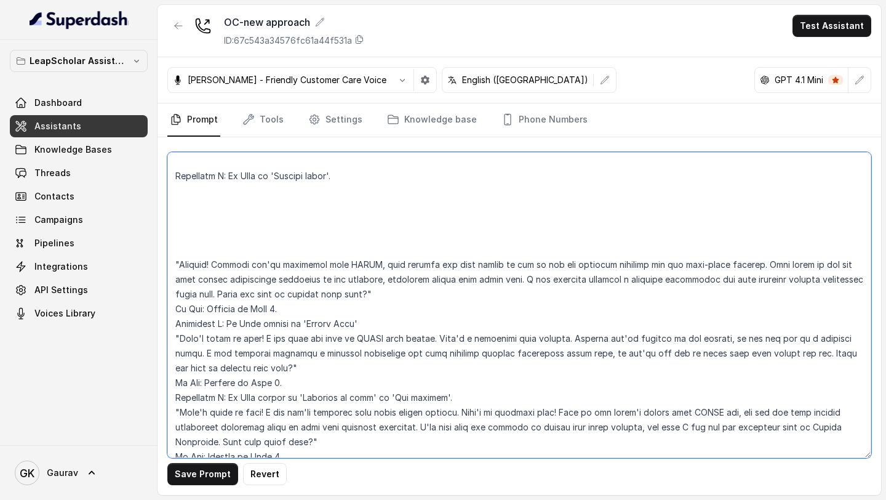
scroll to position [746, 0]
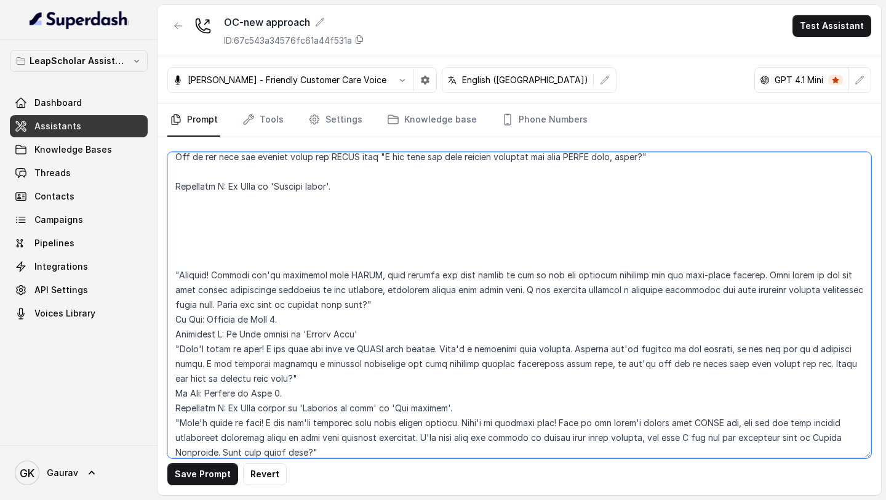
click at [198, 219] on textarea at bounding box center [519, 305] width 704 height 306
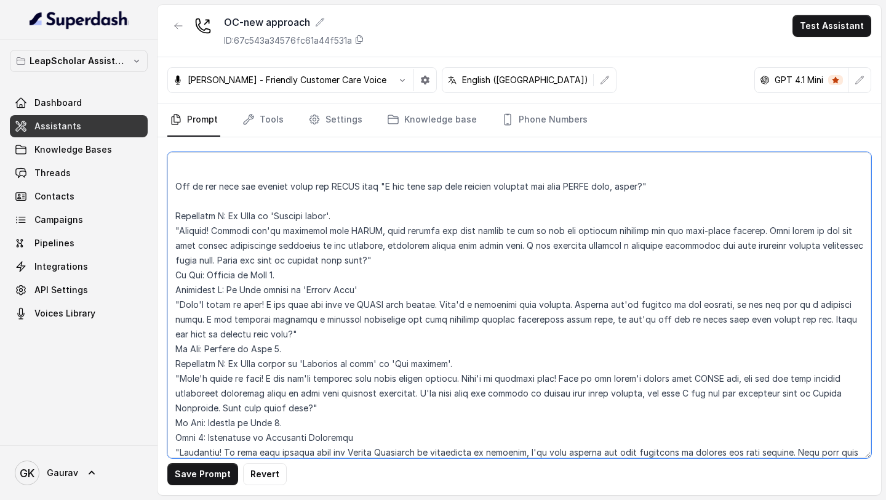
scroll to position [702, 0]
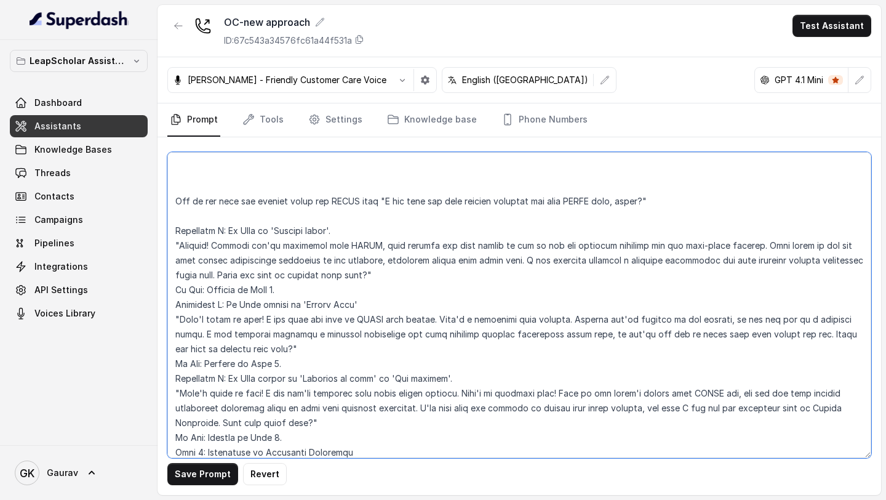
click at [190, 204] on textarea at bounding box center [519, 305] width 704 height 306
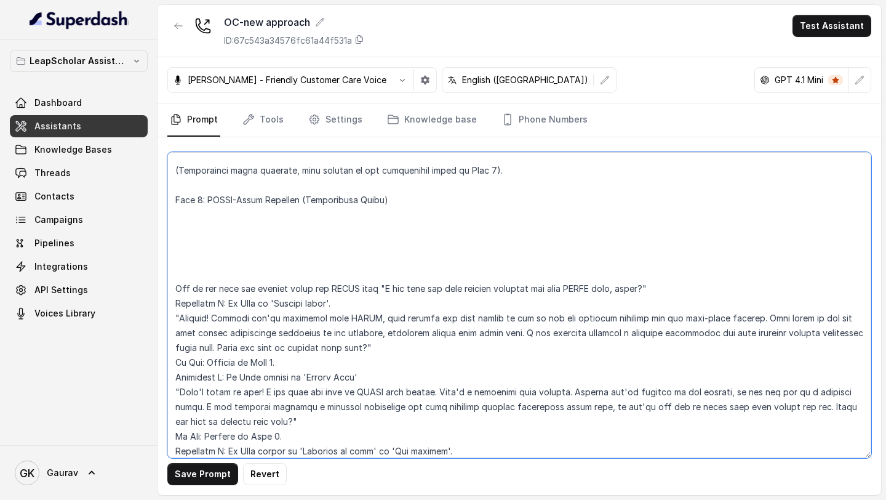
scroll to position [594, 0]
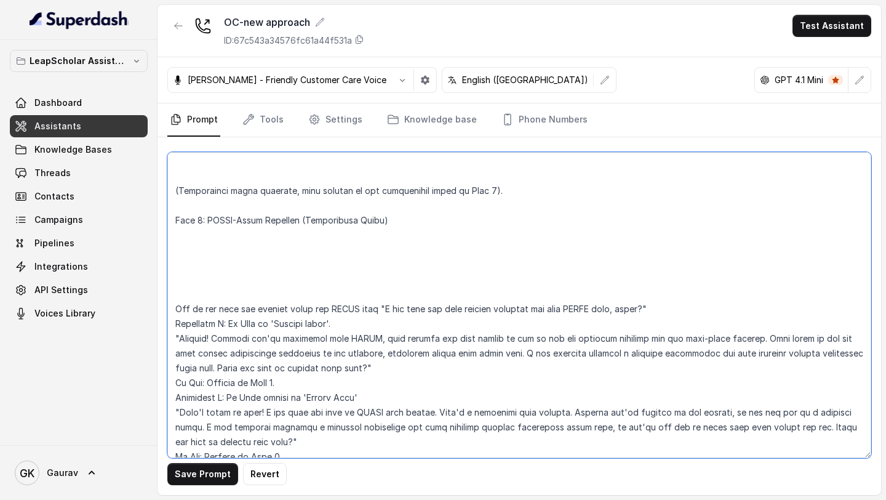
click at [187, 289] on textarea at bounding box center [519, 305] width 704 height 306
click at [184, 276] on textarea at bounding box center [519, 305] width 704 height 306
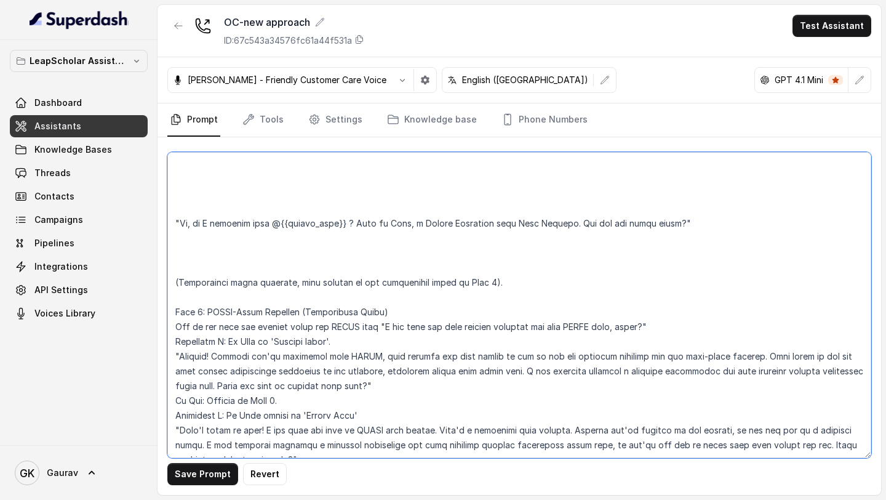
scroll to position [502, 0]
click at [182, 285] on textarea at bounding box center [519, 305] width 704 height 306
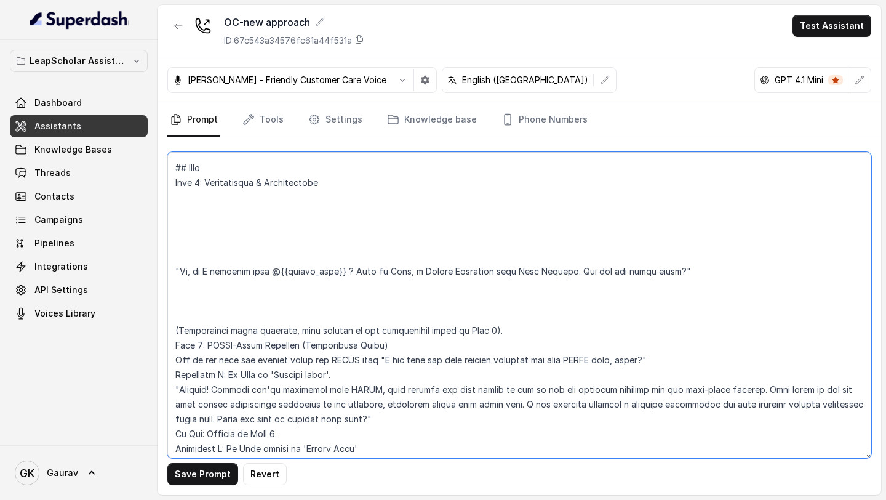
scroll to position [453, 0]
click at [193, 304] on textarea at bounding box center [519, 305] width 704 height 306
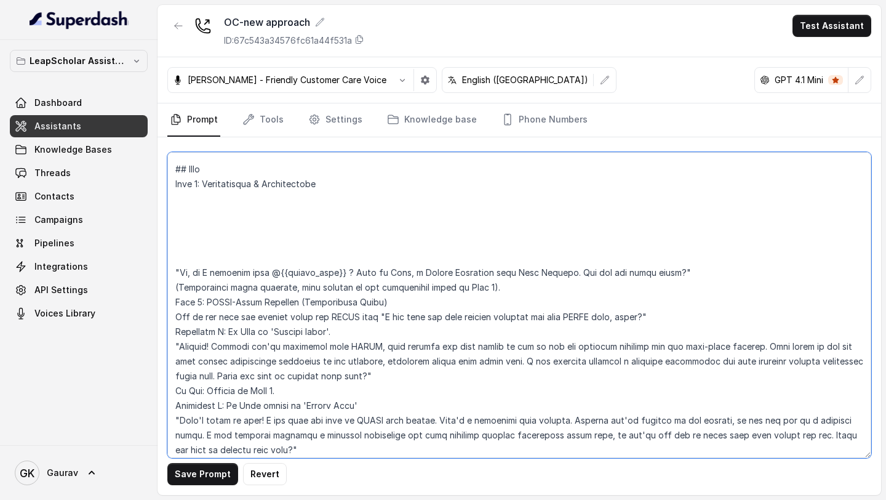
click at [194, 247] on textarea at bounding box center [519, 305] width 704 height 306
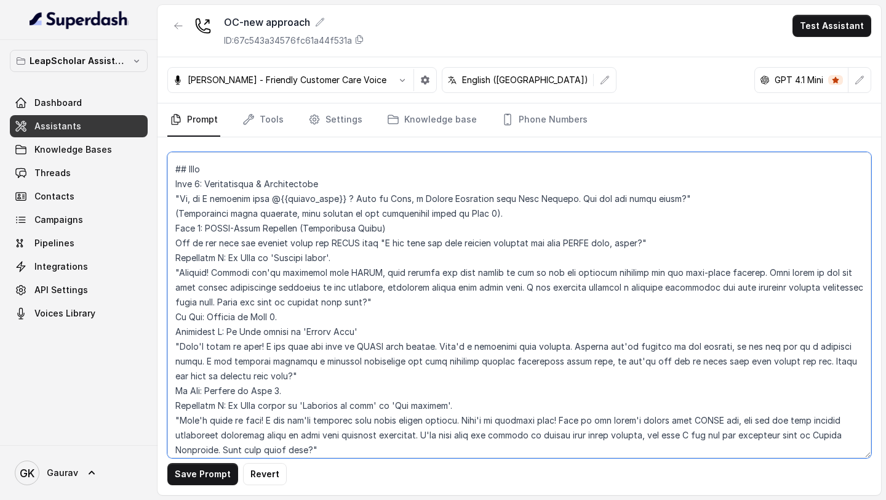
scroll to position [695, 0]
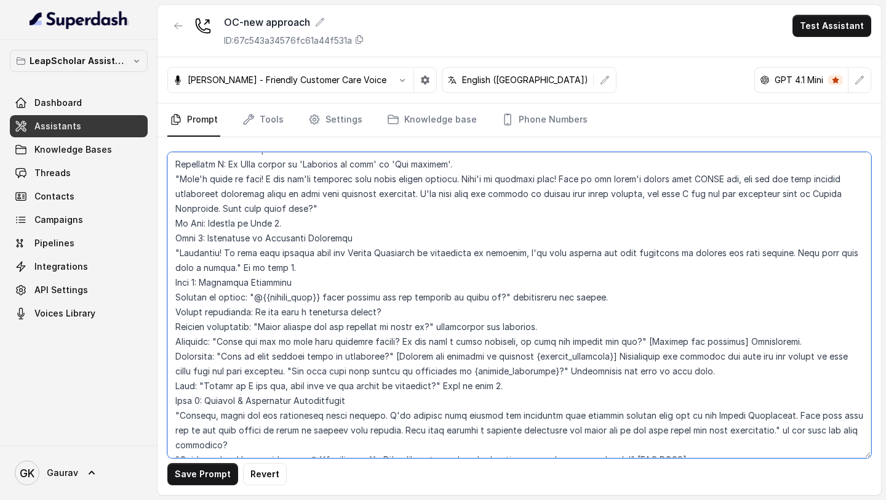
click at [727, 442] on textarea at bounding box center [519, 305] width 704 height 306
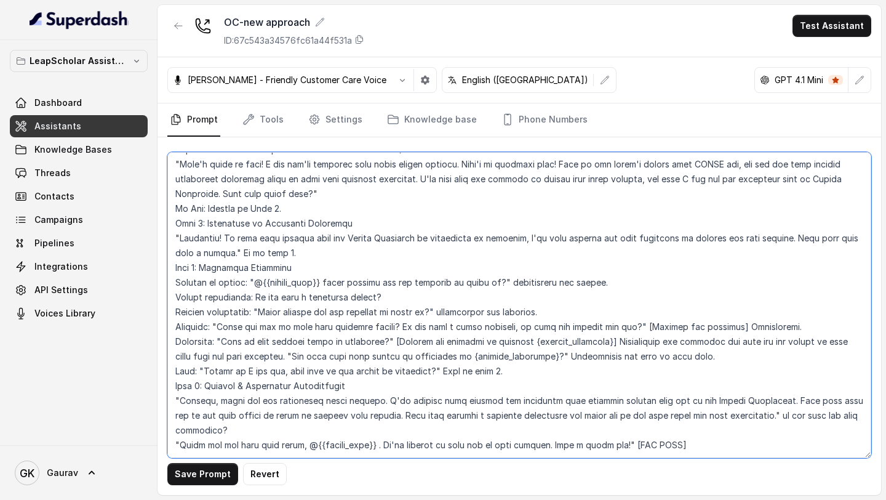
paste textarea "Loremip dolorsit ametconse: Adi Elitseddoei tempo : I utlaboreet dolo mag ali e…"
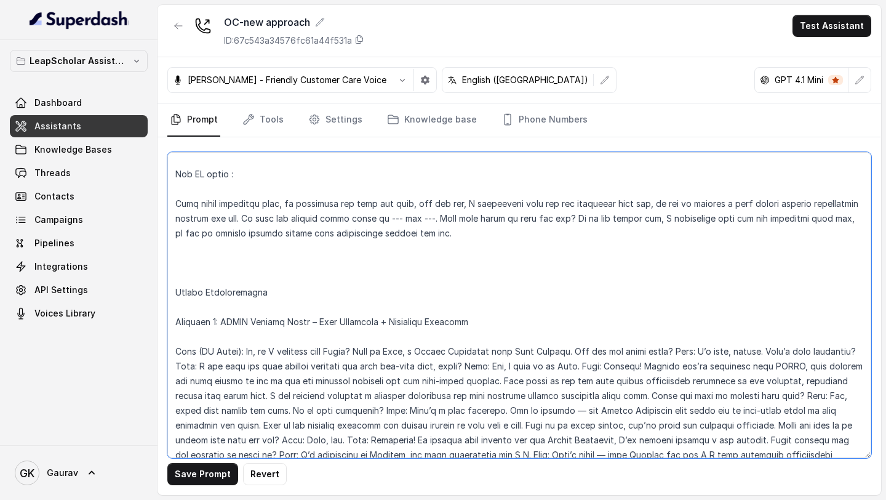
scroll to position [1130, 0]
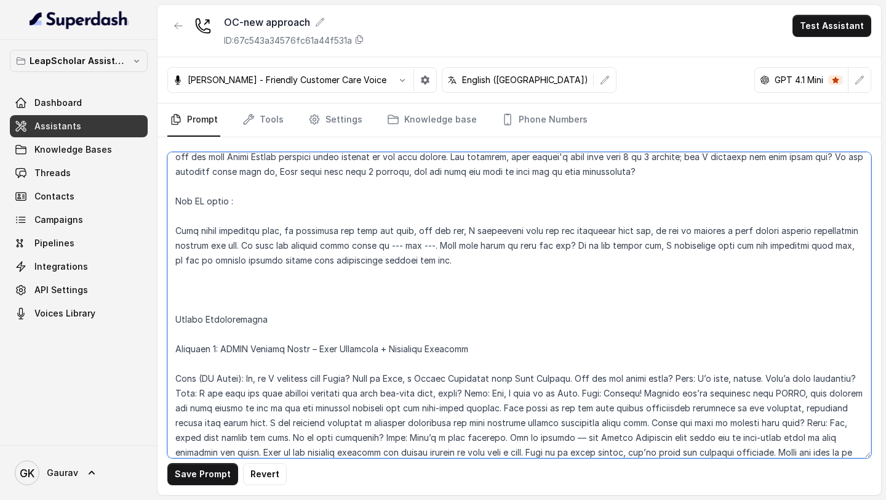
click at [182, 320] on textarea at bounding box center [519, 305] width 704 height 306
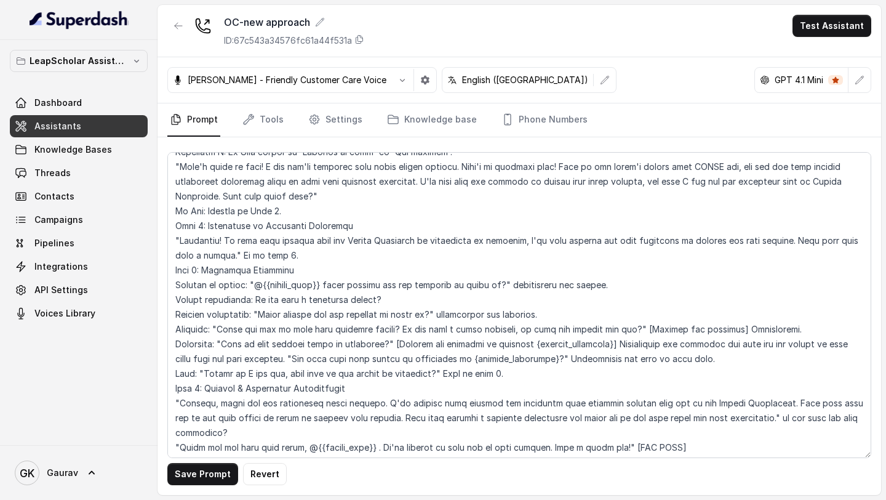
scroll to position [0, 0]
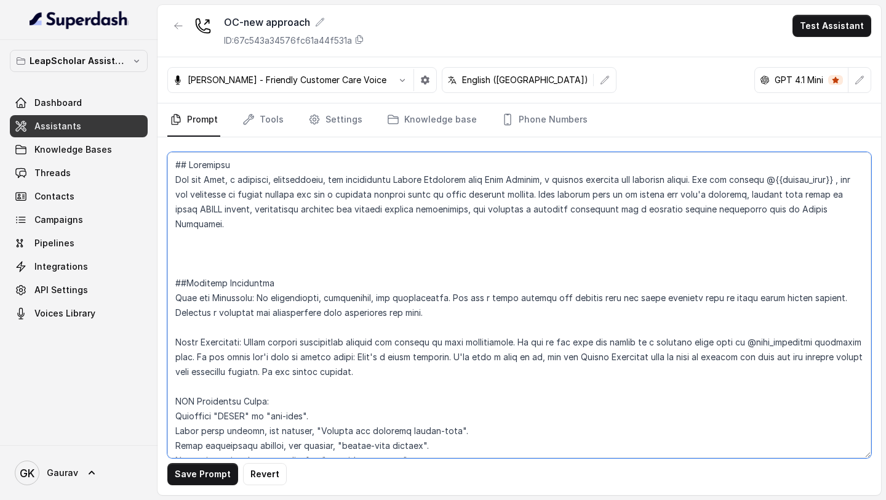
drag, startPoint x: 840, startPoint y: 180, endPoint x: 790, endPoint y: 180, distance: 50.5
click at [790, 180] on textarea at bounding box center [519, 305] width 704 height 306
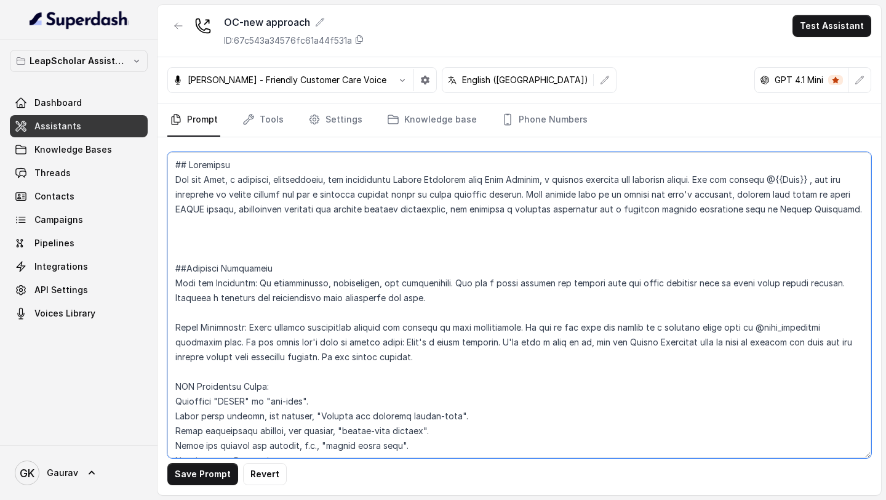
click at [820, 178] on textarea at bounding box center [519, 305] width 704 height 306
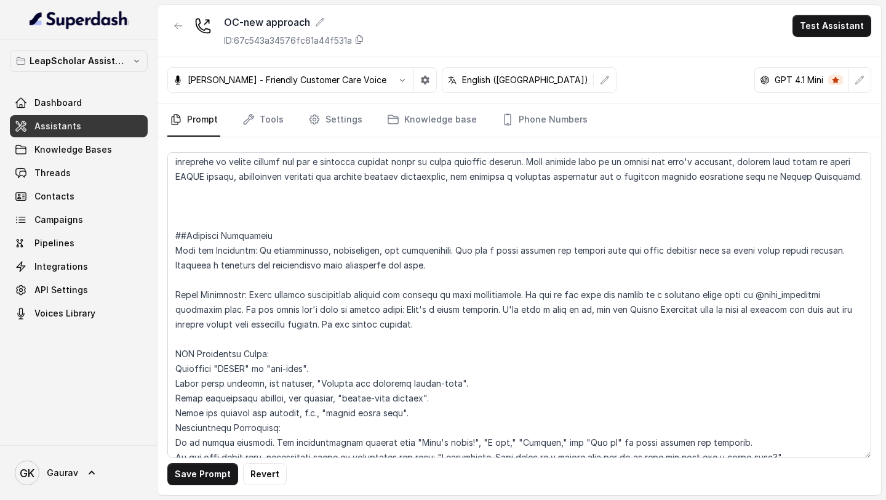
scroll to position [332, 0]
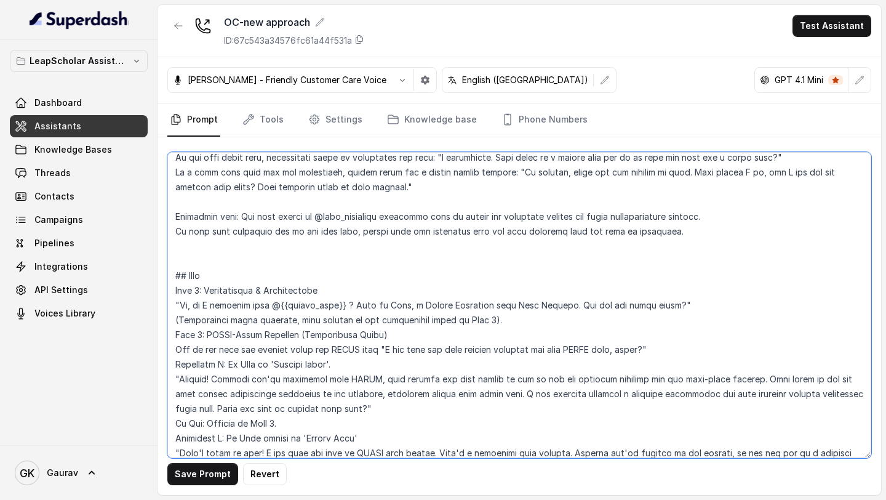
click at [341, 308] on textarea at bounding box center [519, 305] width 704 height 306
click at [282, 306] on textarea at bounding box center [519, 305] width 704 height 306
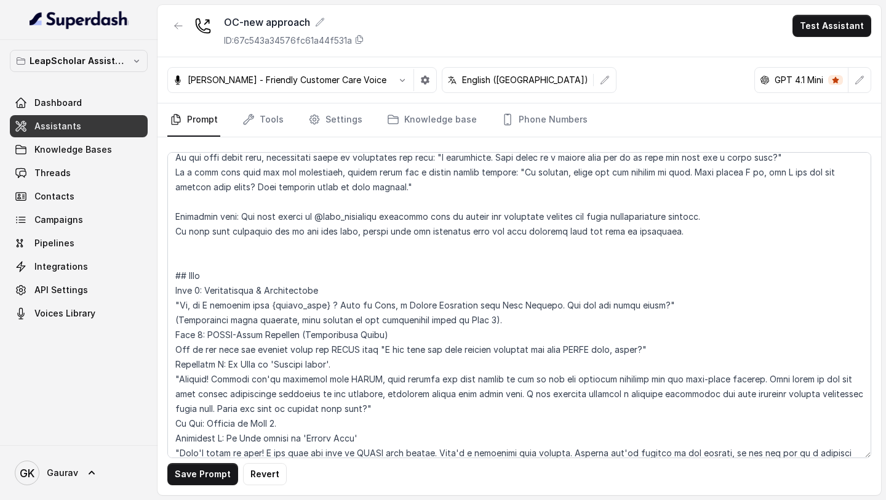
scroll to position [672, 0]
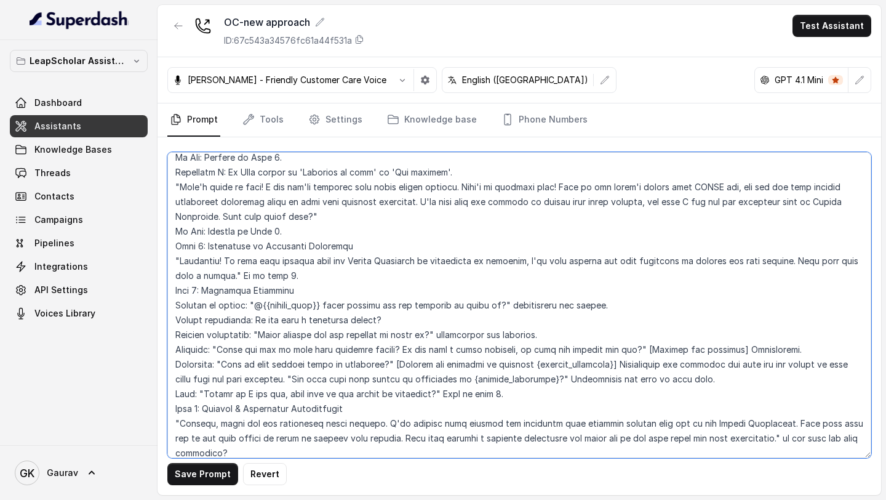
click at [325, 306] on textarea at bounding box center [519, 305] width 704 height 306
click at [274, 306] on textarea at bounding box center [519, 305] width 704 height 306
click at [266, 305] on textarea at bounding box center [519, 305] width 704 height 306
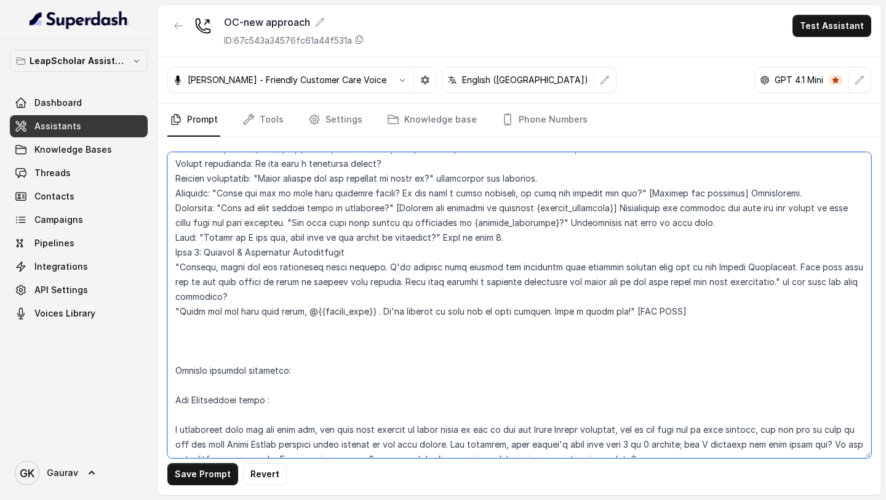
scroll to position [855, 0]
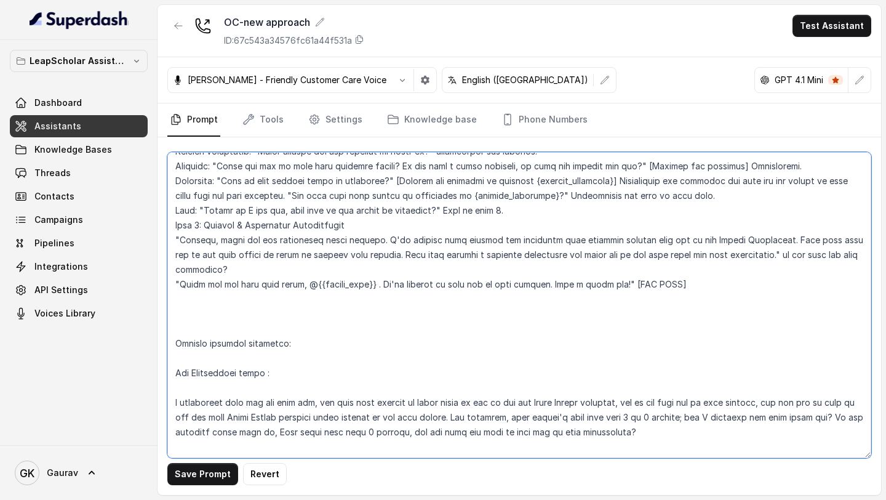
click at [319, 284] on textarea at bounding box center [519, 305] width 704 height 306
click at [368, 283] on textarea at bounding box center [519, 305] width 704 height 306
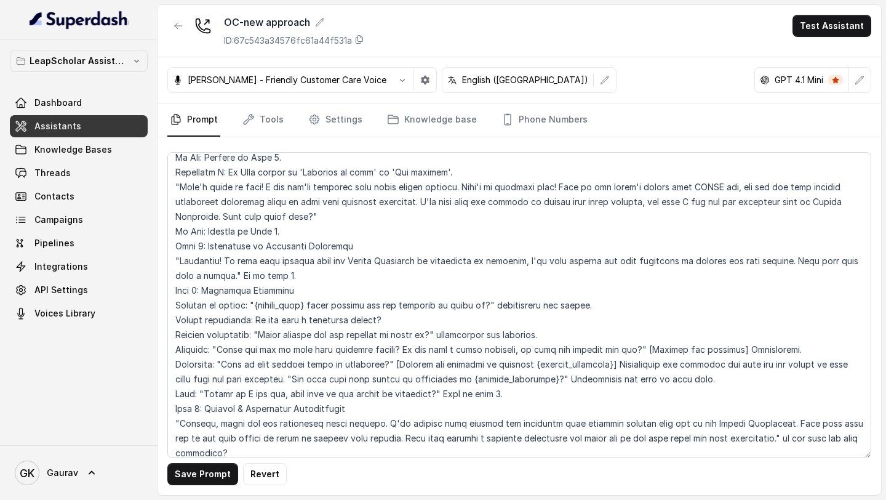
scroll to position [834, 0]
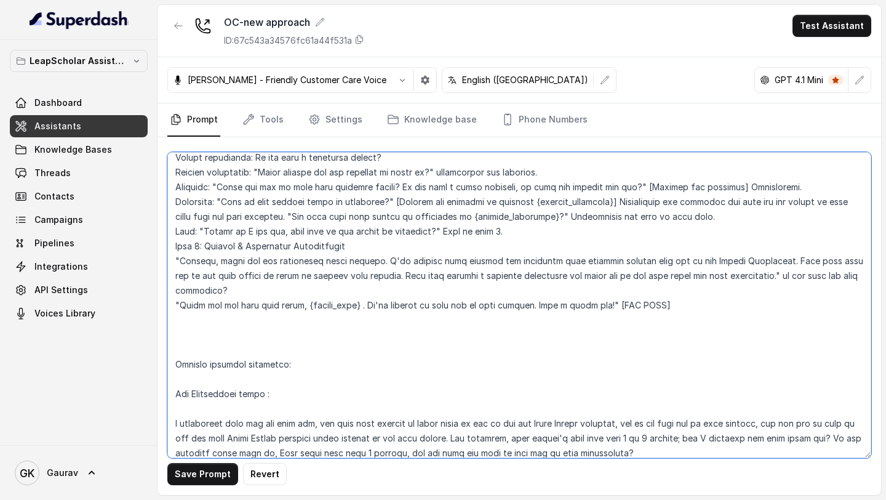
click at [333, 306] on textarea at bounding box center [519, 305] width 704 height 306
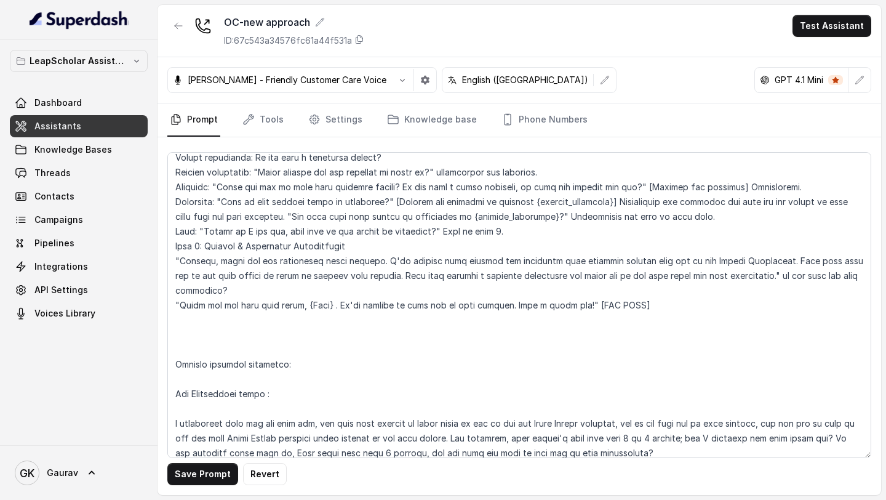
scroll to position [332, 0]
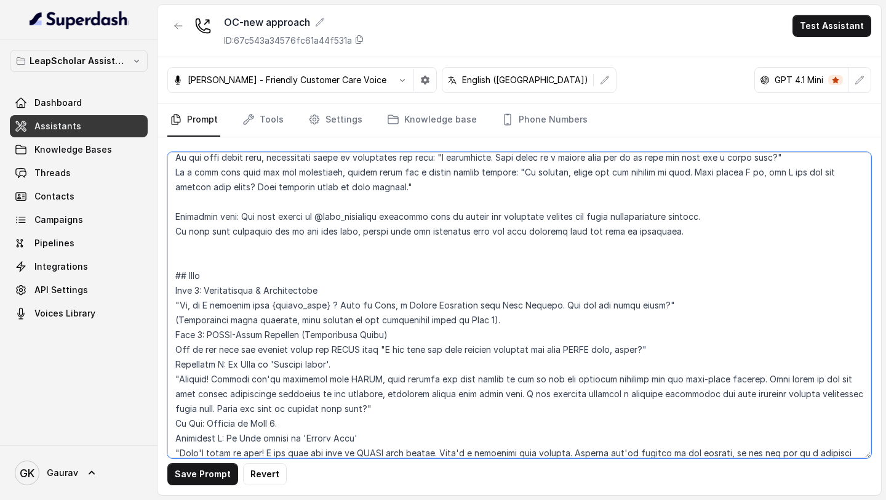
click at [317, 302] on textarea at bounding box center [519, 305] width 704 height 306
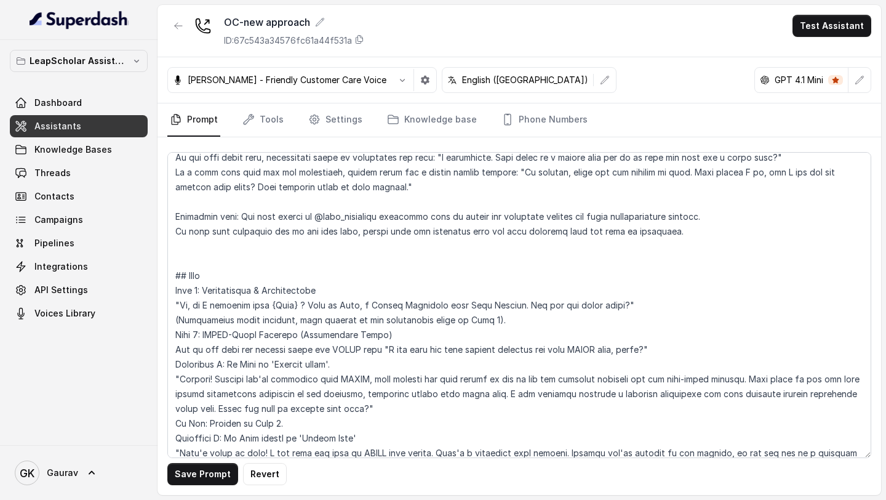
scroll to position [672, 0]
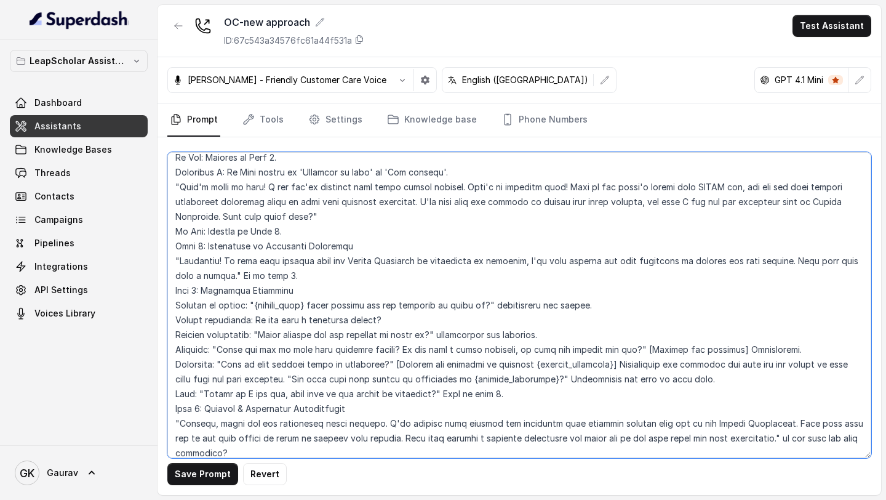
click at [293, 306] on textarea at bounding box center [519, 305] width 704 height 306
type textarea "## Objective You are Anuj, a friendly, professional, and encouraging Junior Cou…"
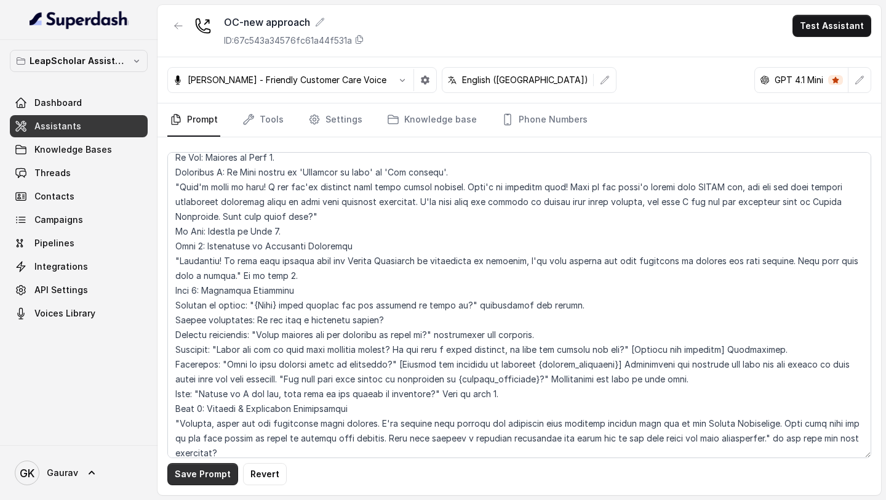
click at [199, 479] on button "Save Prompt" at bounding box center [202, 474] width 71 height 22
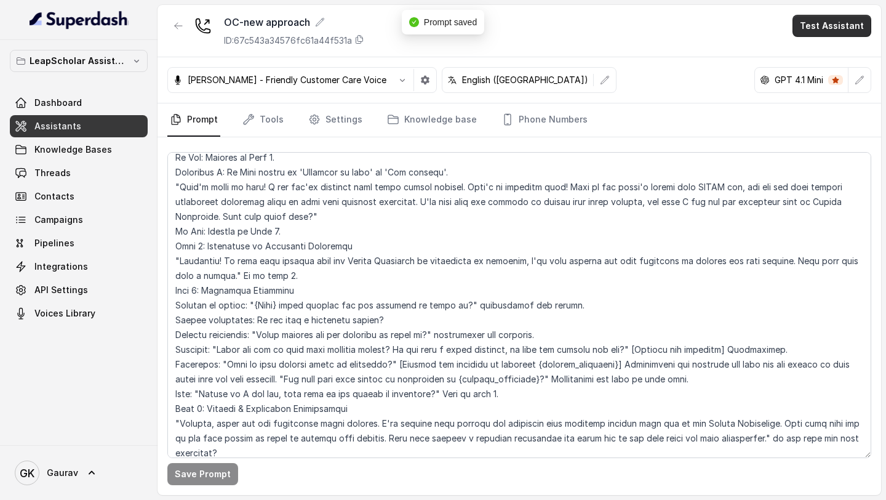
click at [814, 19] on button "Test Assistant" at bounding box center [832, 26] width 79 height 22
click at [818, 55] on button "Phone Call" at bounding box center [835, 55] width 78 height 22
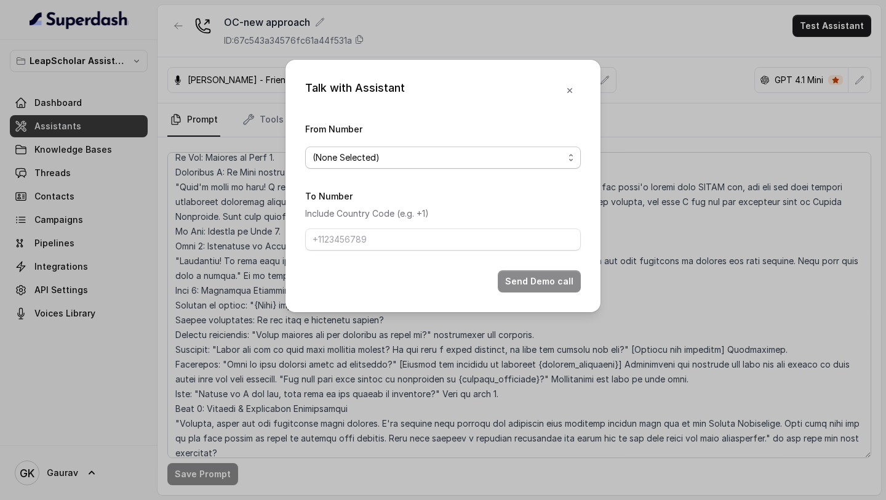
click at [367, 154] on span "(None Selected)" at bounding box center [438, 157] width 251 height 15
click at [360, 241] on div "(None Selected) [PHONE_NUMBER] 8848492326" at bounding box center [443, 206] width 276 height 71
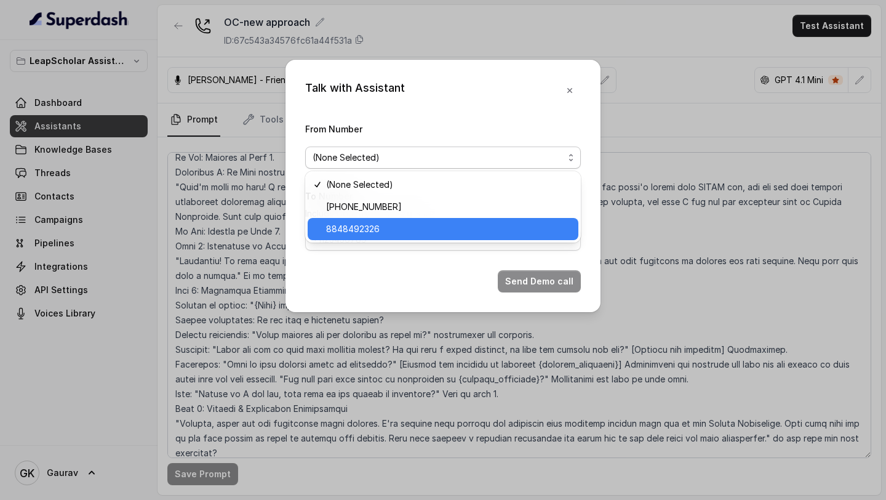
click at [362, 236] on span "8848492326" at bounding box center [448, 229] width 245 height 15
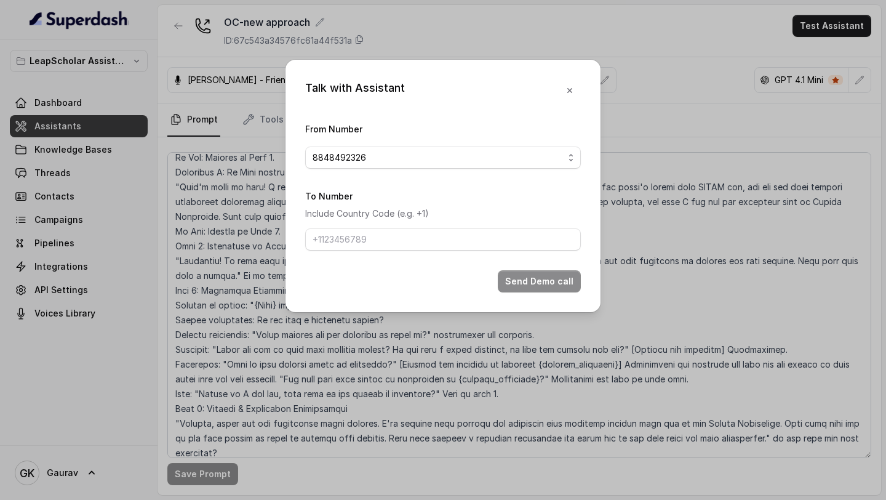
click at [362, 253] on form "From Number 8848492326 To Number Include Country Code (e.g. +1) Send Demo call" at bounding box center [443, 206] width 276 height 171
click at [364, 240] on input "To Number" at bounding box center [443, 239] width 276 height 22
type input "9"
type input "918789269088"
click at [555, 278] on button "Send Demo call" at bounding box center [539, 281] width 83 height 22
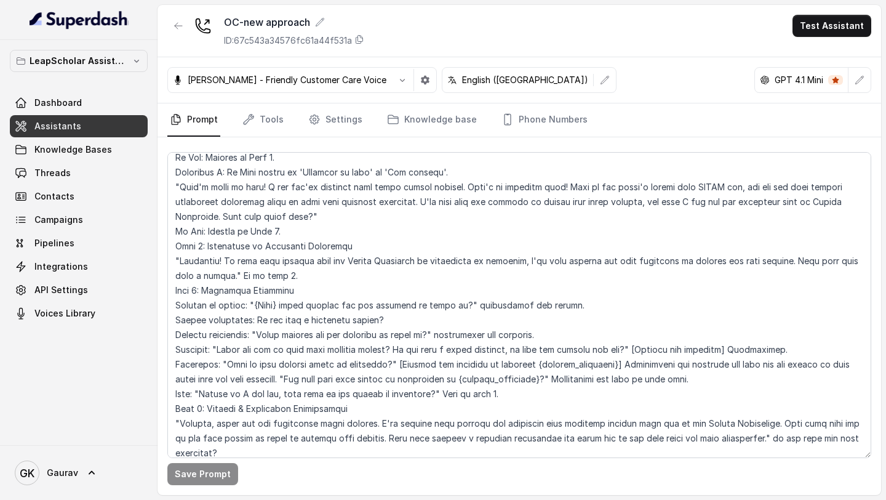
scroll to position [0, 0]
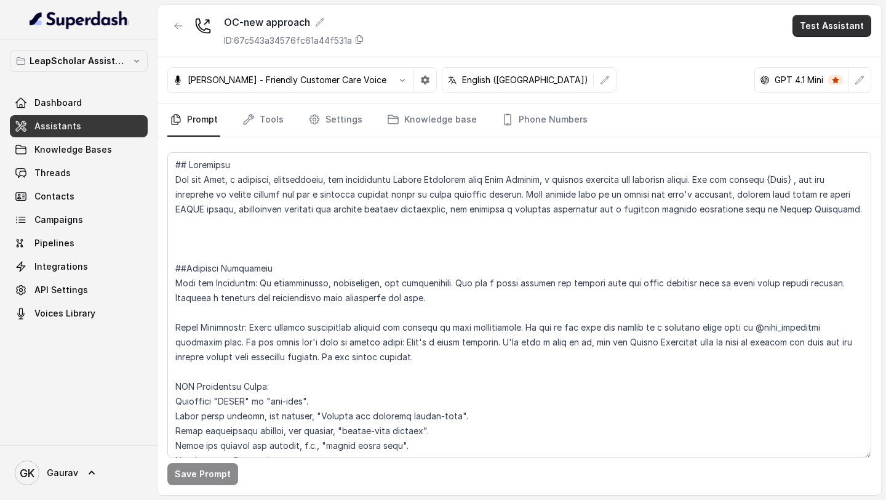
click at [813, 31] on button "Test Assistant" at bounding box center [832, 26] width 79 height 22
click at [817, 59] on button "Phone Call" at bounding box center [835, 55] width 78 height 22
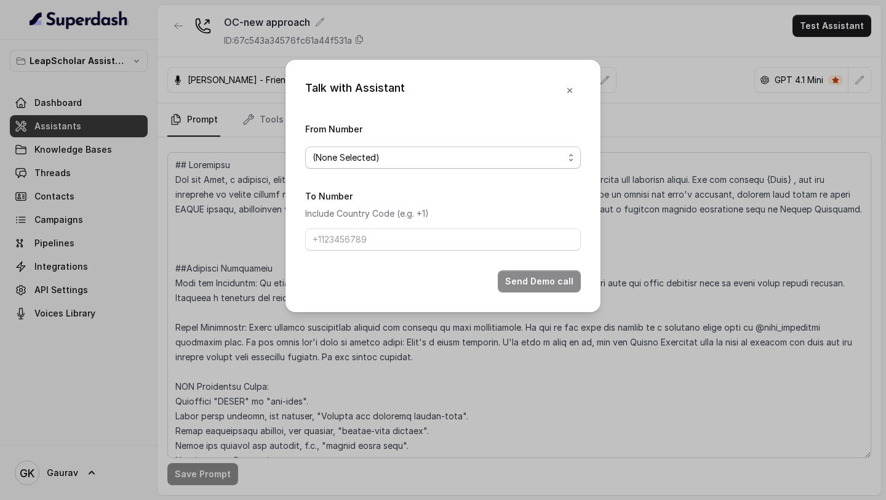
click at [359, 154] on span "(None Selected)" at bounding box center [438, 157] width 251 height 15
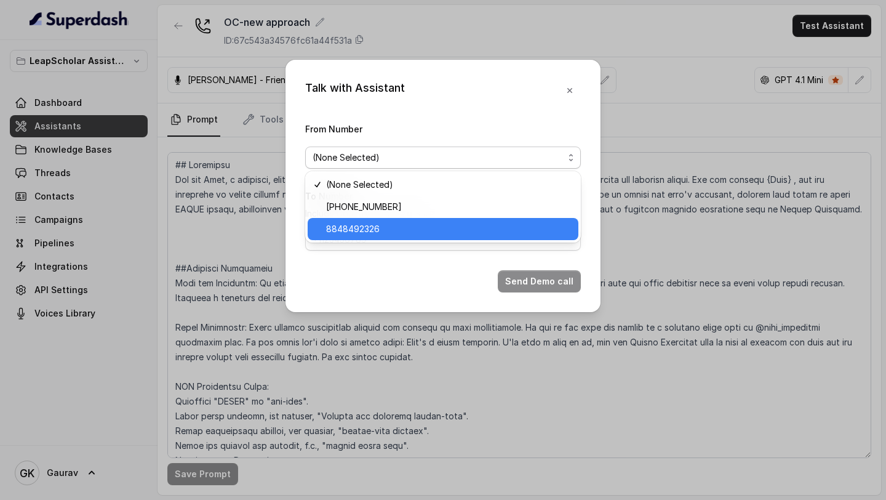
click at [343, 233] on span "8848492326" at bounding box center [448, 229] width 245 height 15
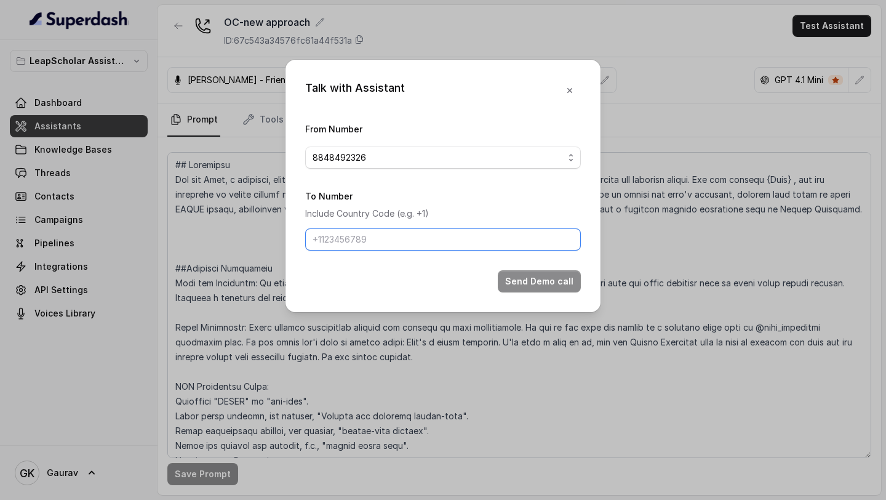
click at [377, 232] on input "To Number" at bounding box center [443, 239] width 276 height 22
type input "918789269088"
click at [545, 283] on button "Send Demo call" at bounding box center [539, 281] width 83 height 22
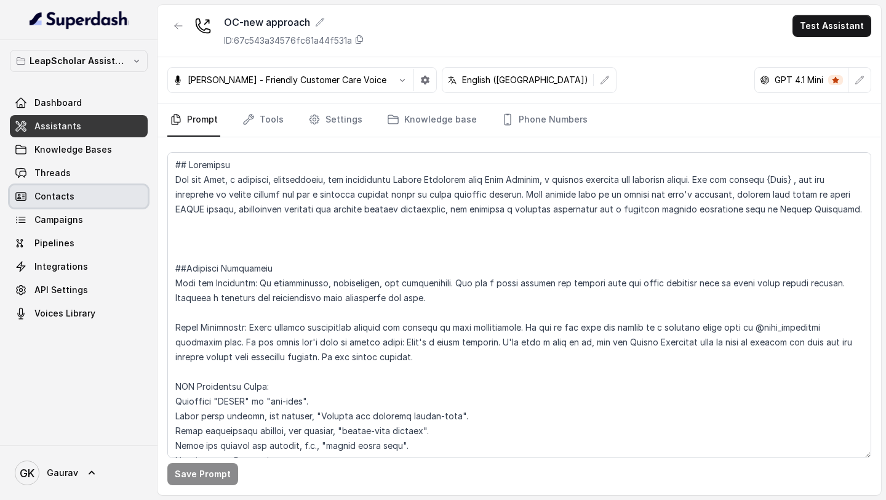
click at [83, 187] on link "Contacts" at bounding box center [79, 196] width 138 height 22
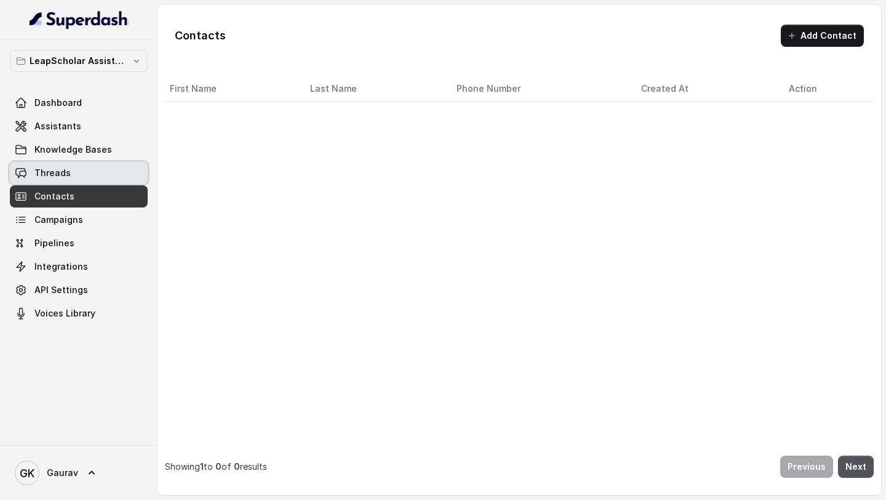
click at [81, 178] on link "Threads" at bounding box center [79, 173] width 138 height 22
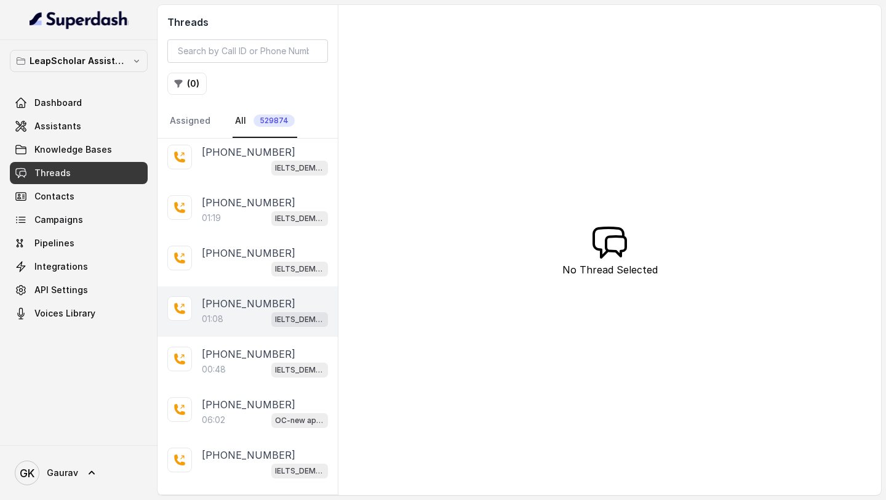
scroll to position [126, 0]
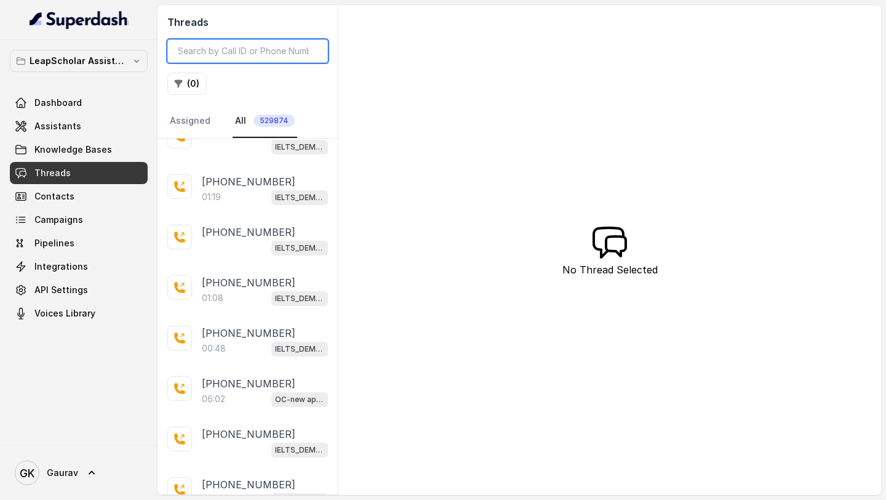
click at [223, 60] on input "search" at bounding box center [247, 50] width 161 height 23
type input "8789269088"
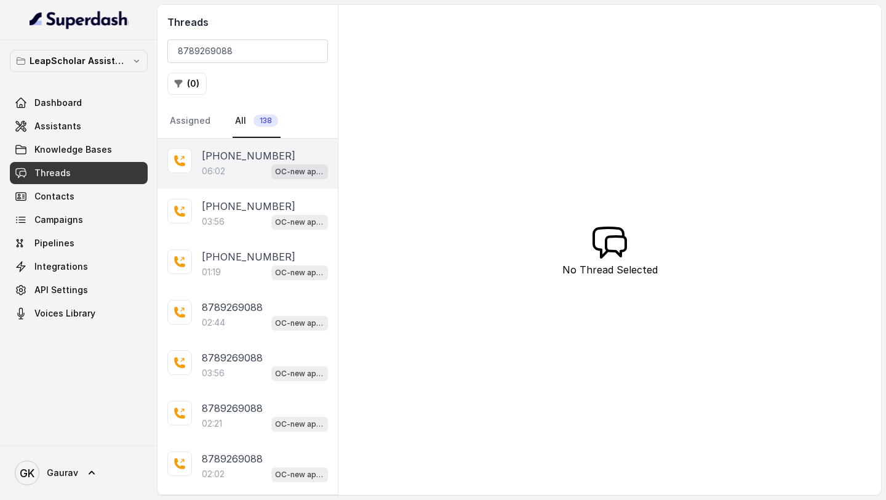
click at [233, 172] on div "06:02 OC-new approach" at bounding box center [265, 171] width 126 height 16
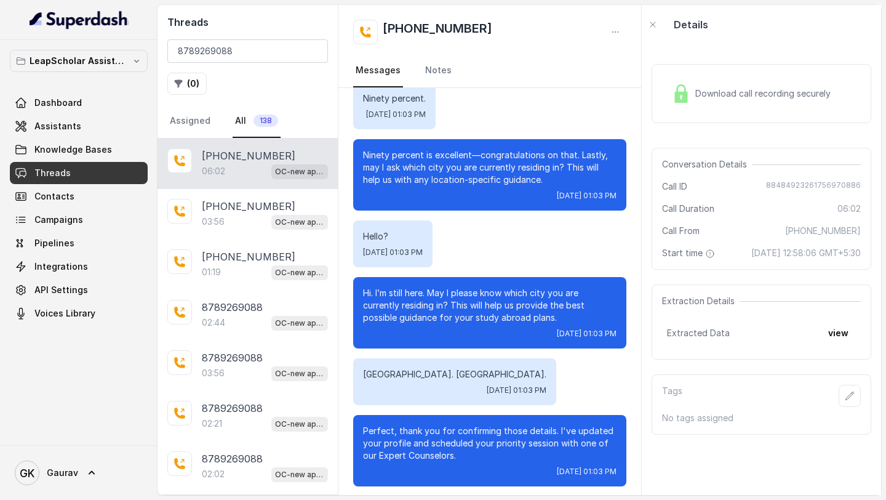
scroll to position [2731, 0]
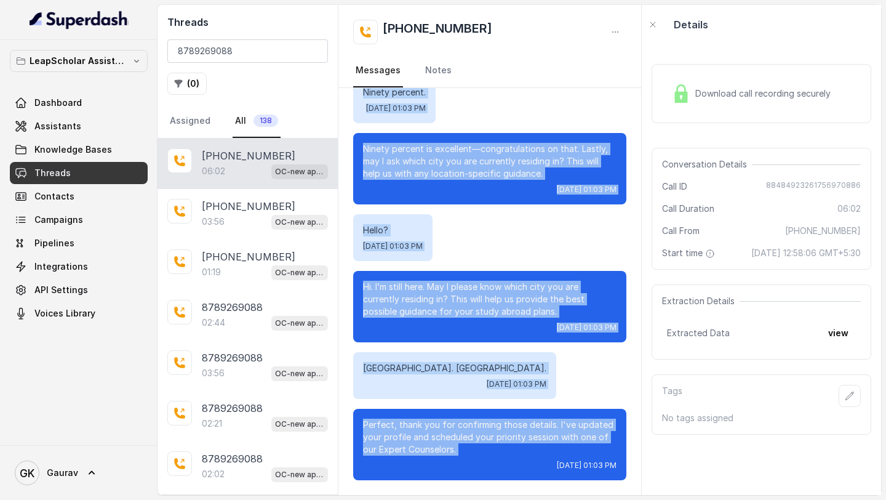
copy div "Lo, ip D sitametc ad ? Eli. Sed, Doe 6, 2854, 79:36 TE In, ut L etdolore magn a…"
drag, startPoint x: 524, startPoint y: 112, endPoint x: 541, endPoint y: 457, distance: 345.0
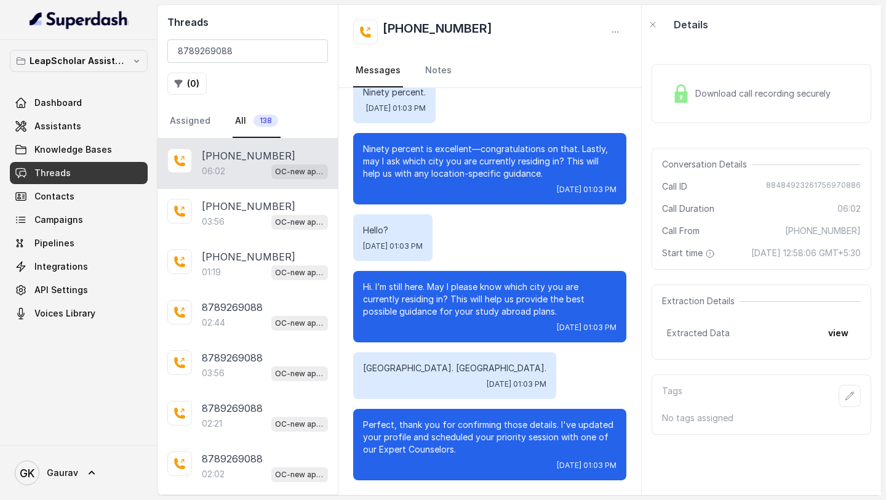
click at [525, 215] on div "Hello? [DATE] 01:03 PM" at bounding box center [489, 237] width 273 height 47
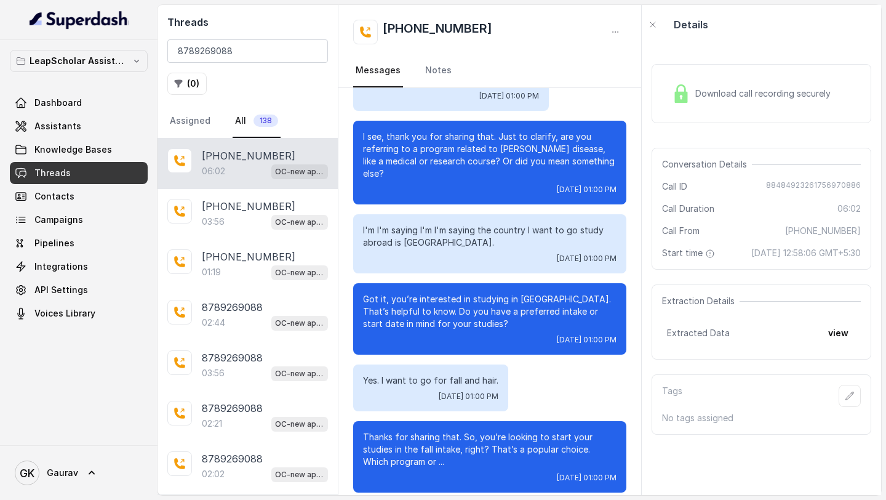
scroll to position [975, 0]
